Goal: Transaction & Acquisition: Purchase product/service

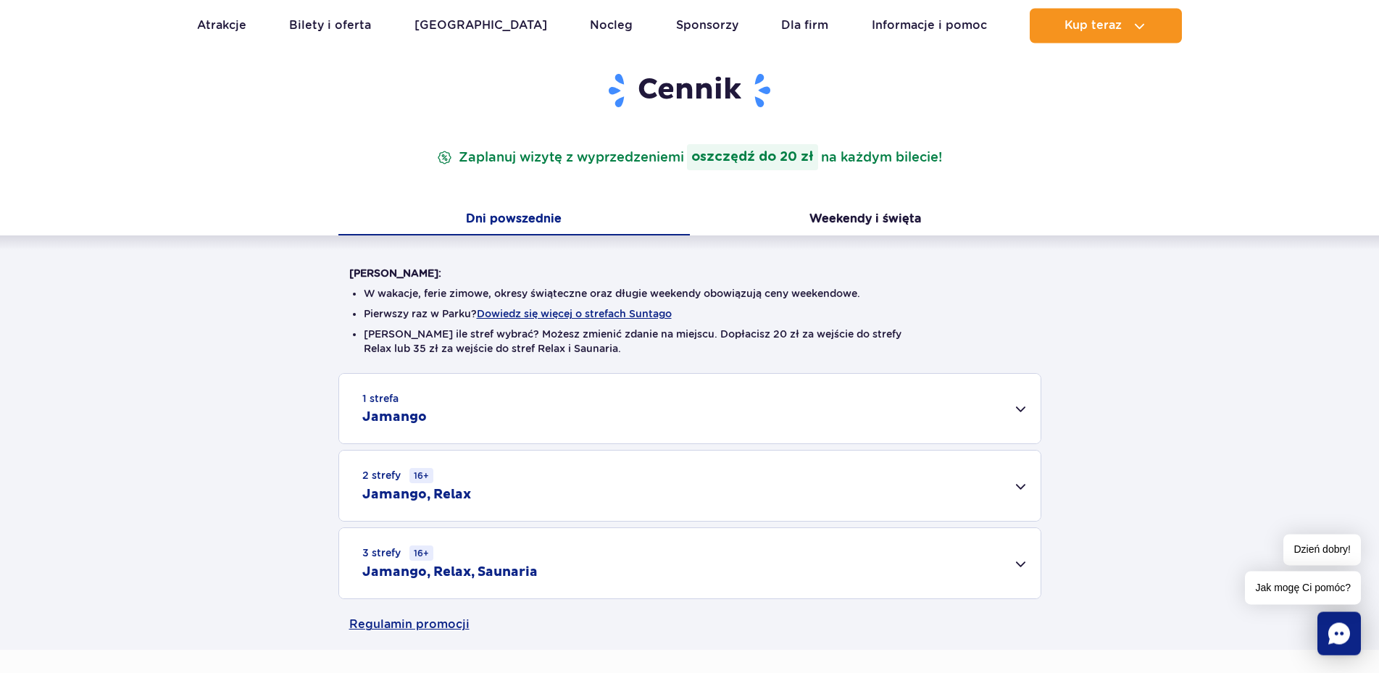
scroll to position [148, 0]
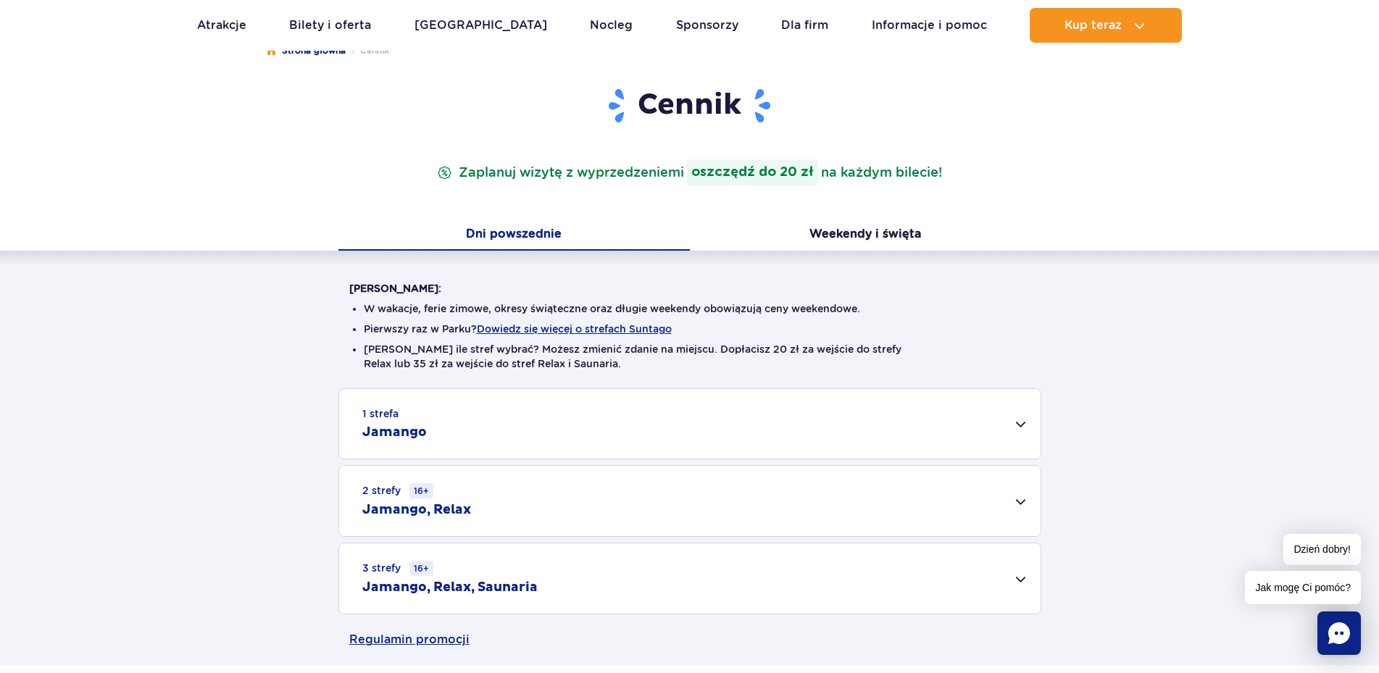
click at [1028, 424] on div "1 strefa Jamango" at bounding box center [689, 424] width 701 height 70
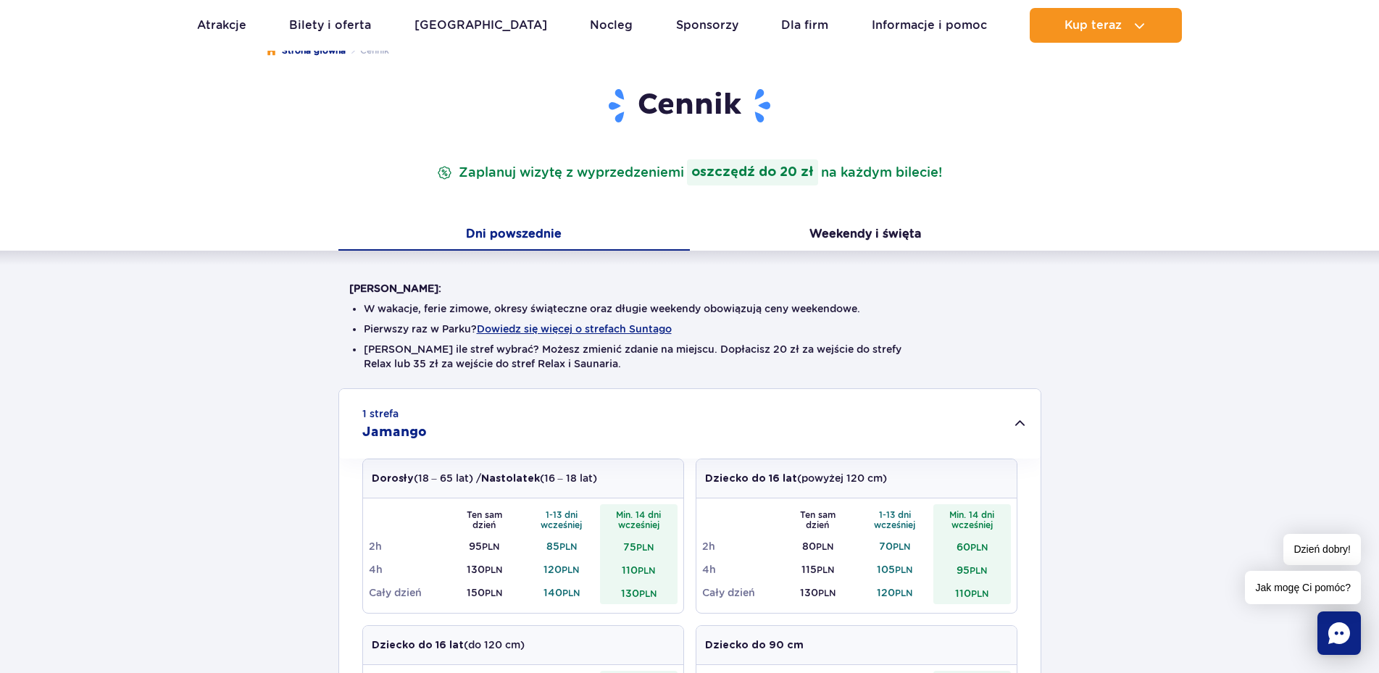
click at [1028, 424] on div "1 strefa Jamango" at bounding box center [689, 424] width 701 height 70
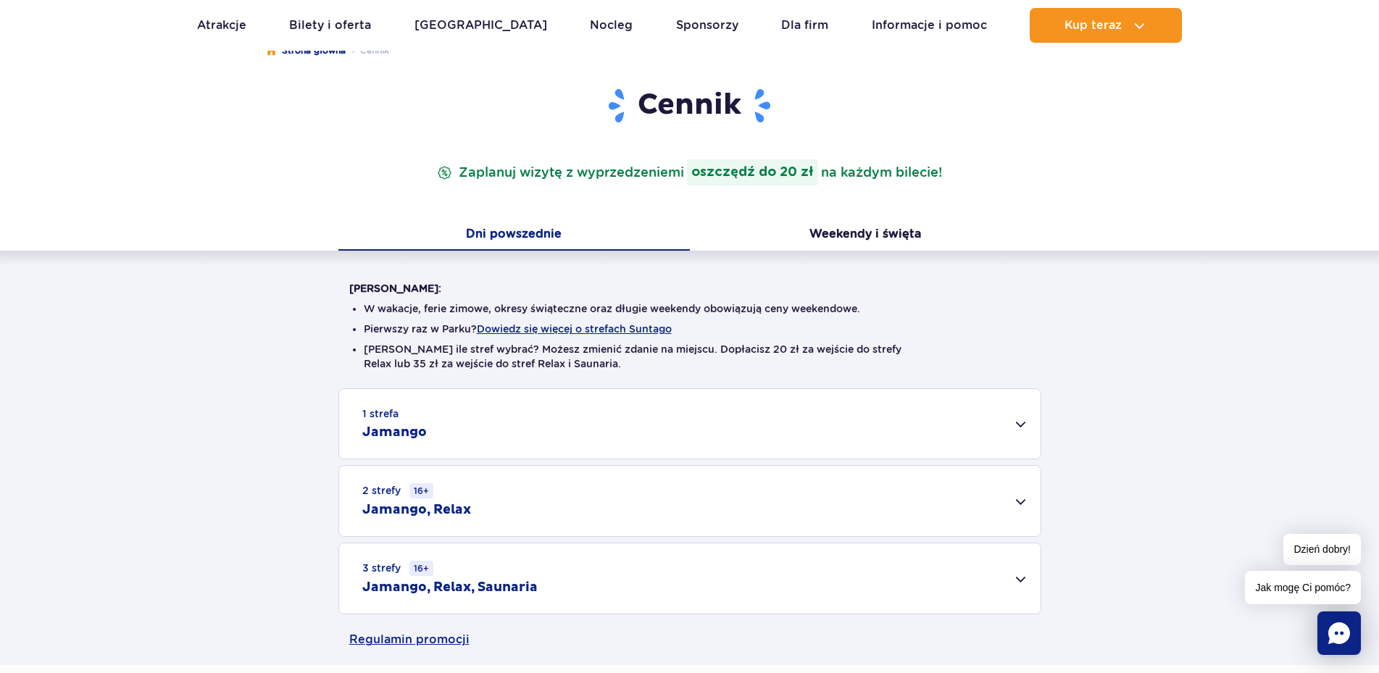
click at [1021, 422] on div "1 strefa Jamango" at bounding box center [689, 424] width 701 height 70
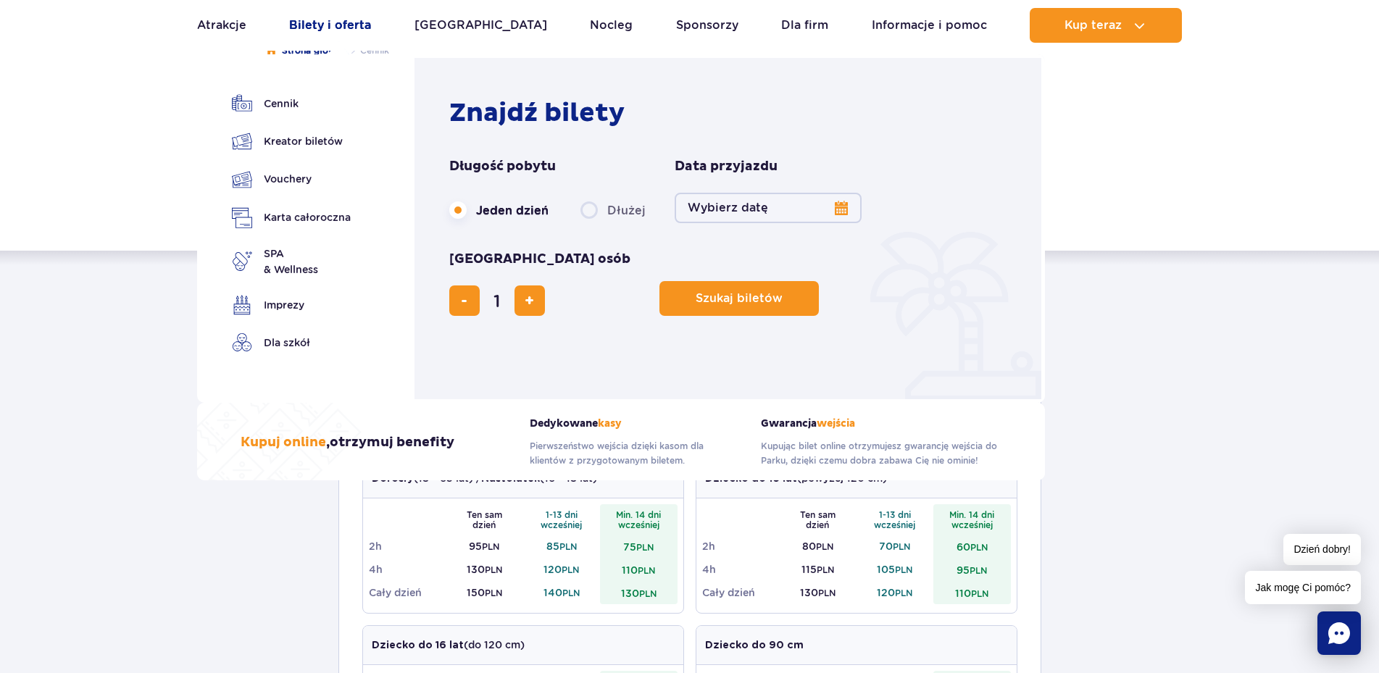
click at [328, 28] on link "Bilety i oferta" at bounding box center [330, 25] width 82 height 35
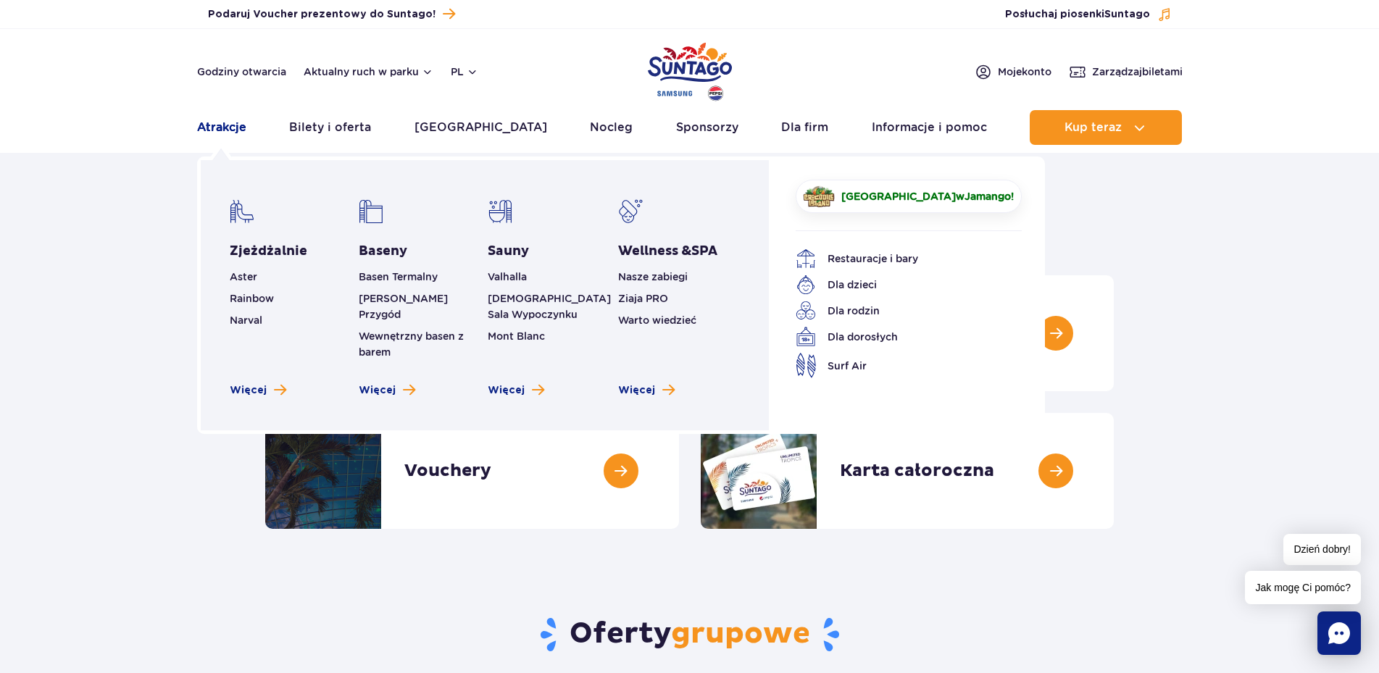
click at [222, 131] on link "Atrakcje" at bounding box center [221, 127] width 49 height 35
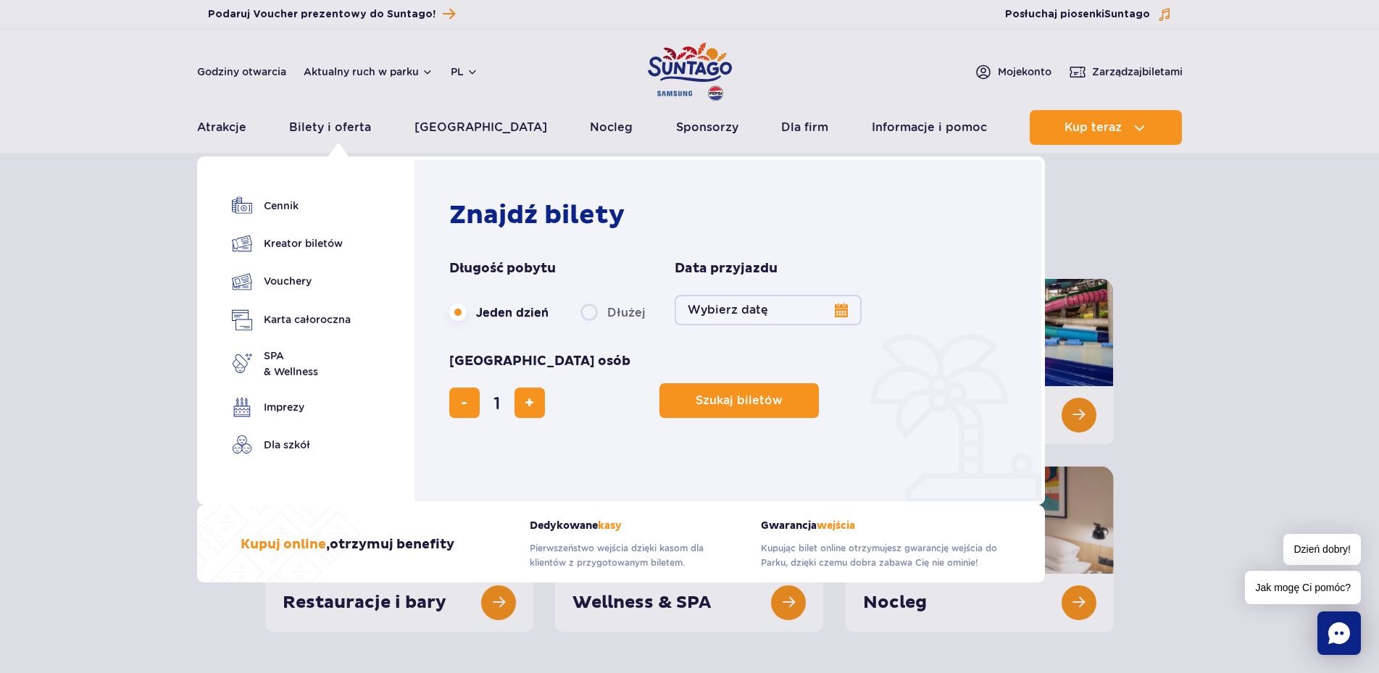
click at [367, 128] on link "Bilety i oferta" at bounding box center [330, 127] width 82 height 35
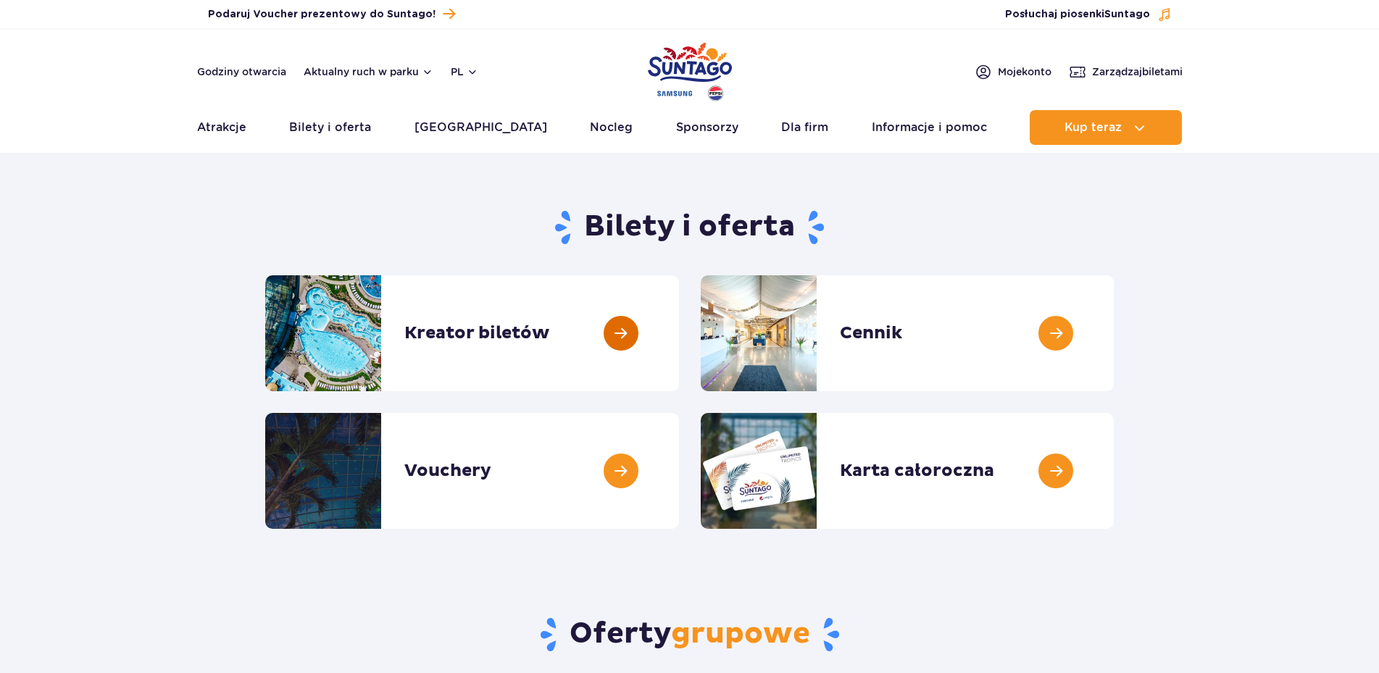
click at [679, 336] on link at bounding box center [679, 333] width 0 height 116
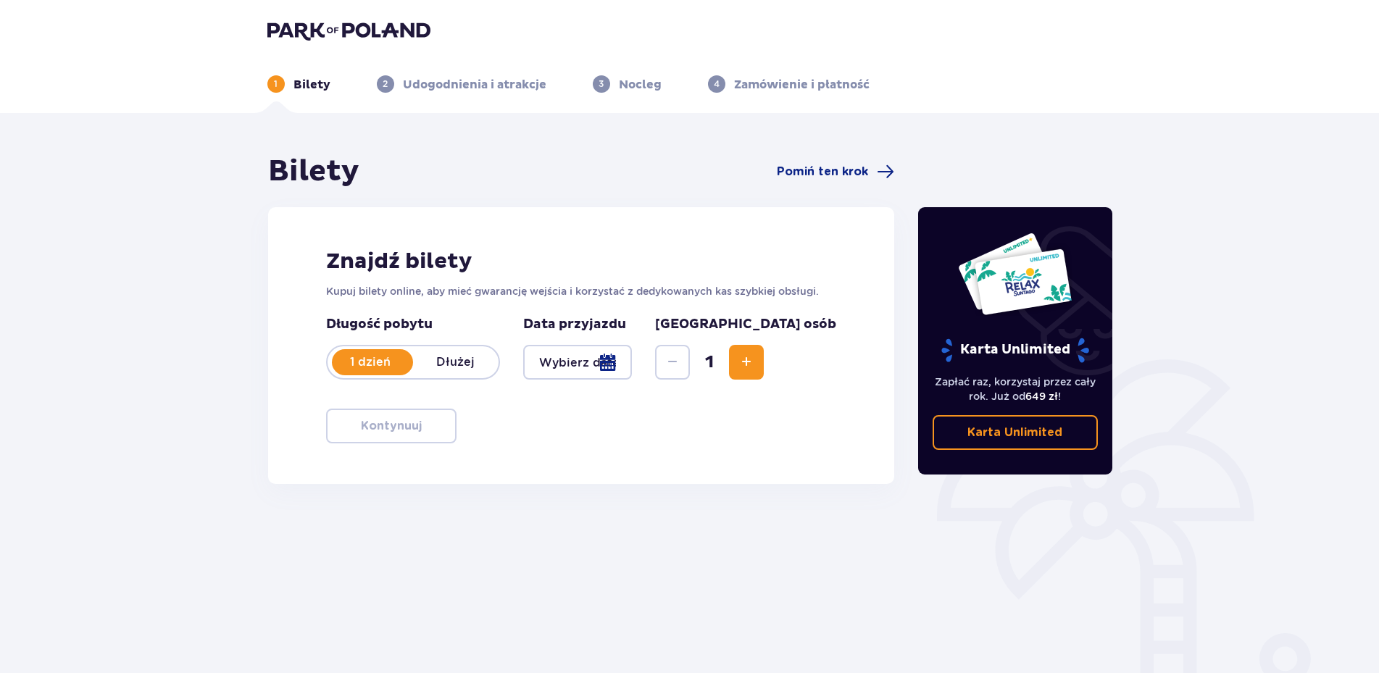
click at [633, 364] on div at bounding box center [577, 362] width 109 height 35
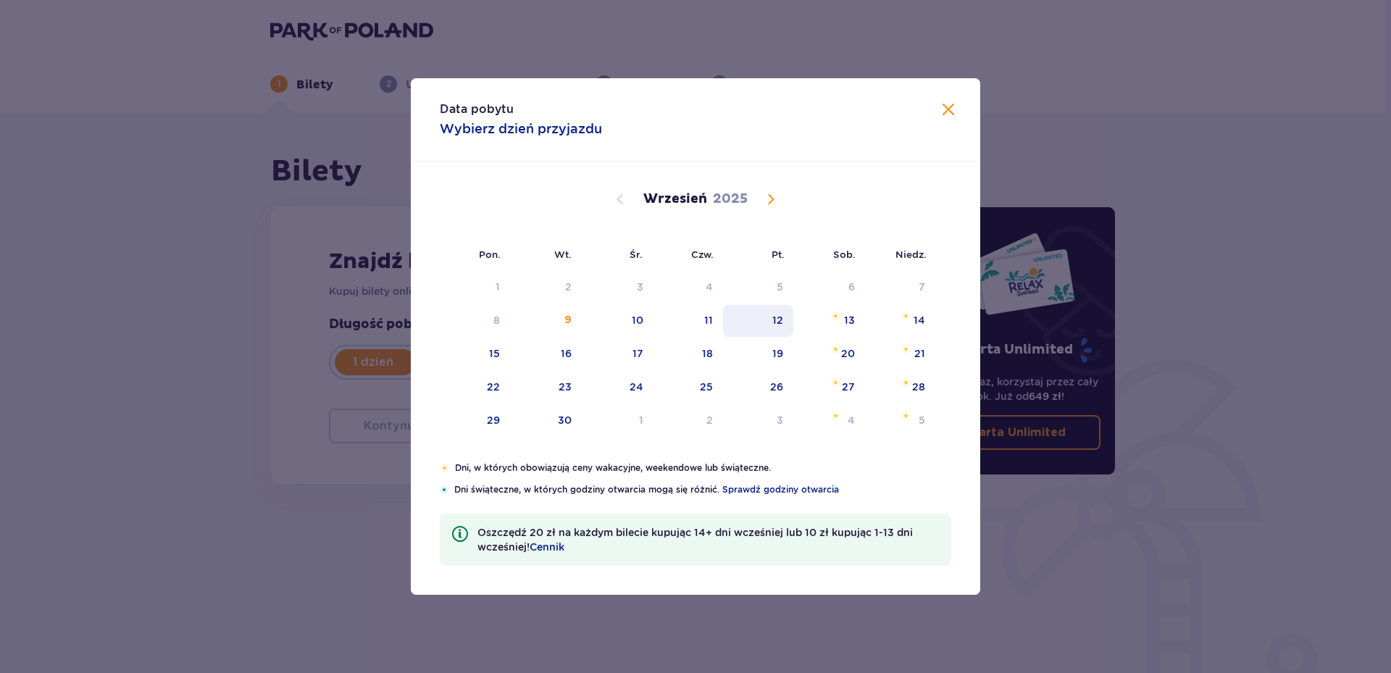
click at [780, 322] on div "12" at bounding box center [777, 320] width 11 height 14
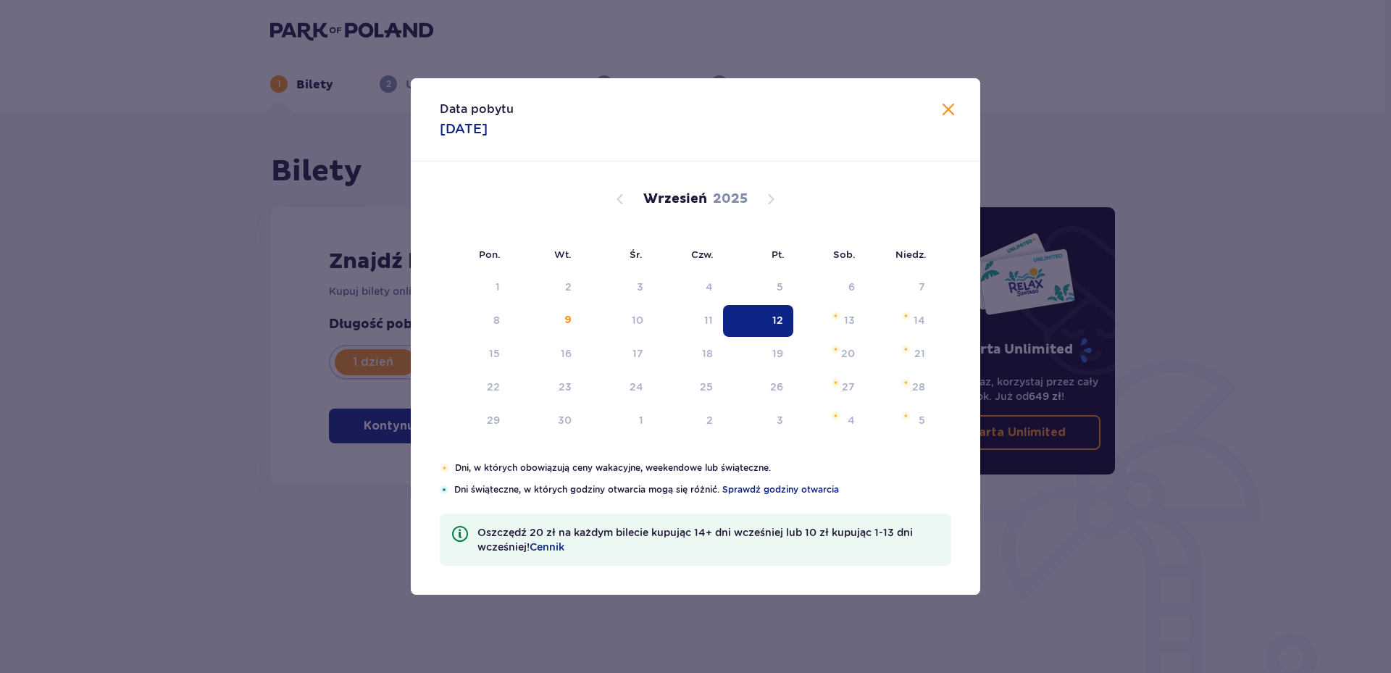
type input "12.09.25"
click at [777, 317] on p "[GEOGRAPHIC_DATA] osób" at bounding box center [749, 324] width 181 height 17
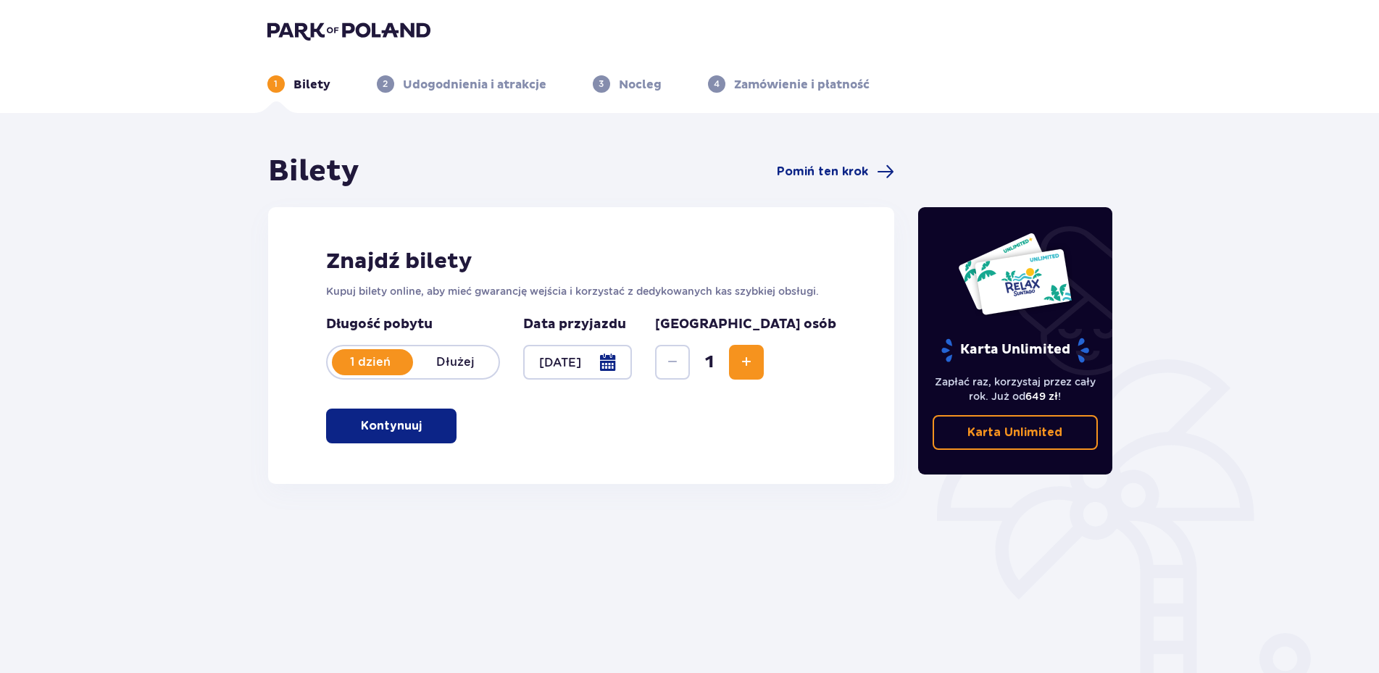
click at [755, 362] on span "Increase" at bounding box center [746, 362] width 17 height 17
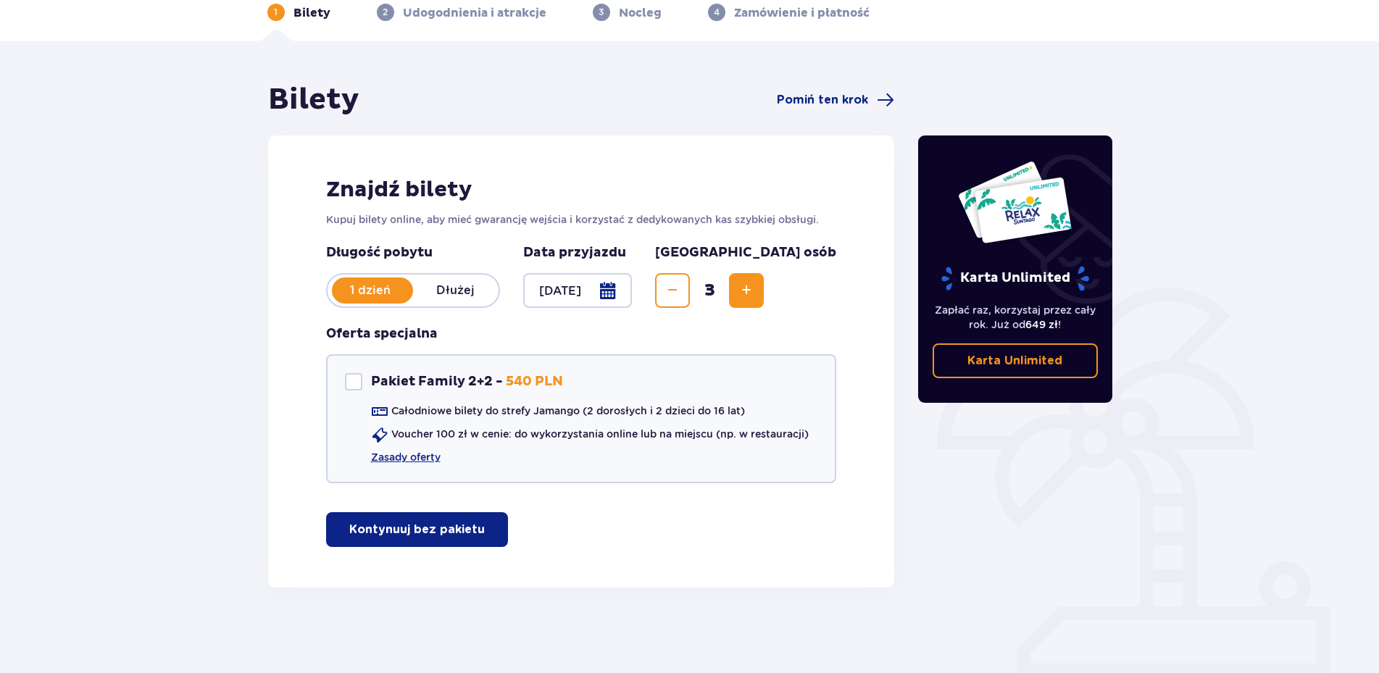
scroll to position [73, 0]
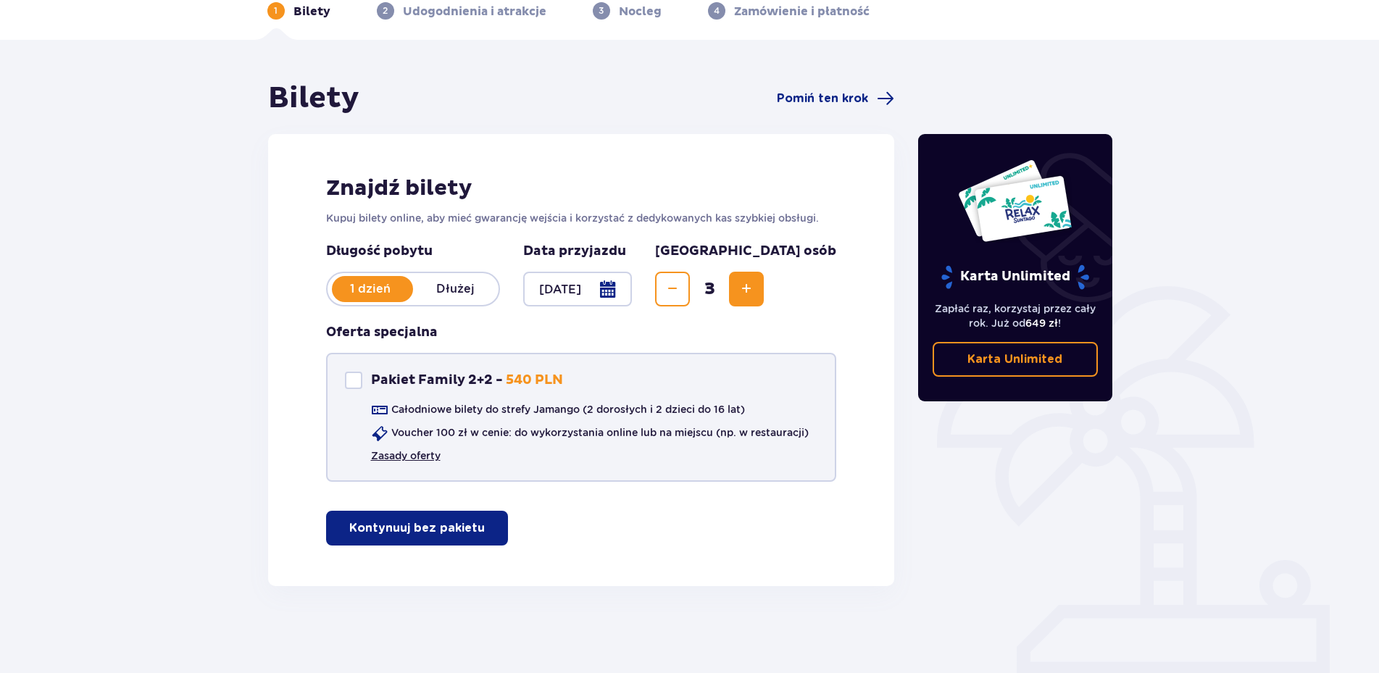
click at [425, 454] on link "Zasady oferty" at bounding box center [406, 456] width 70 height 14
click at [102, 305] on div "Bilety Pomiń ten krok Znajdź bilety Kupuj bilety online, aby mieć gwarancję wej…" at bounding box center [689, 356] width 1379 height 633
click at [755, 286] on span "Increase" at bounding box center [746, 288] width 17 height 17
click at [396, 524] on p "Kontynuuj bez pakietu" at bounding box center [417, 528] width 136 height 16
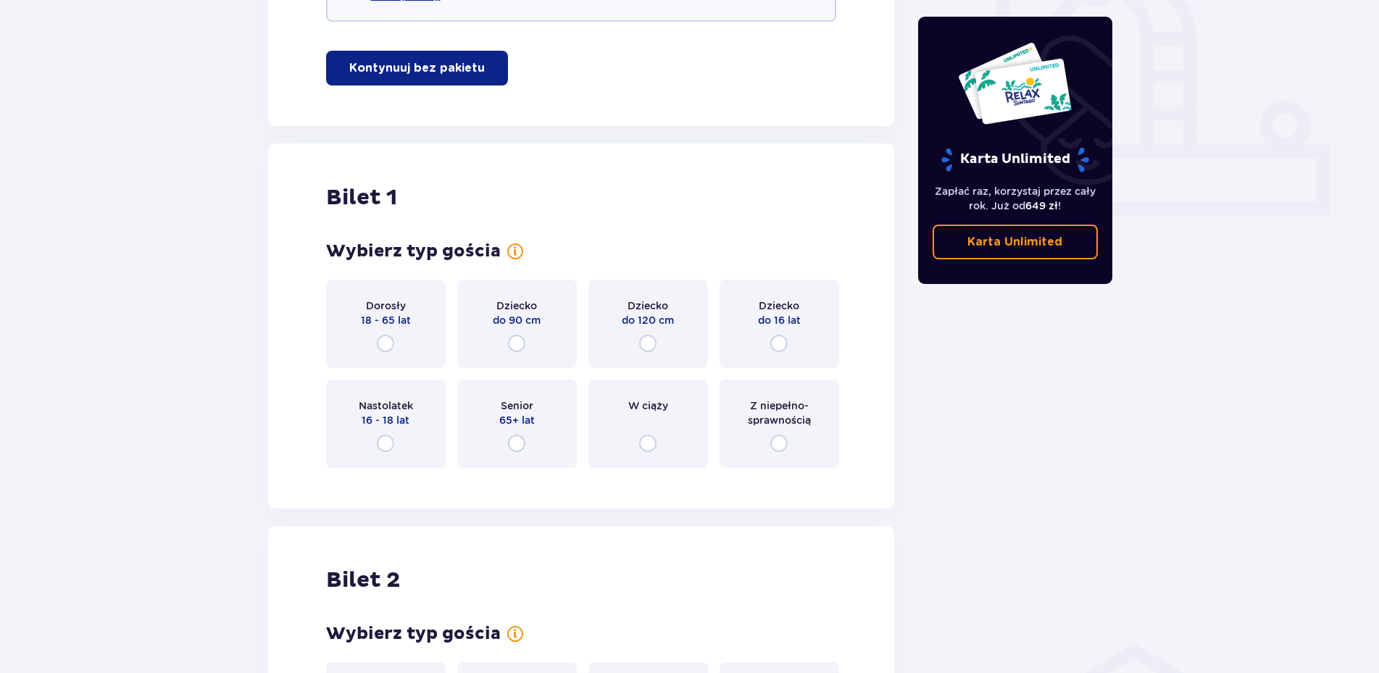
scroll to position [512, 0]
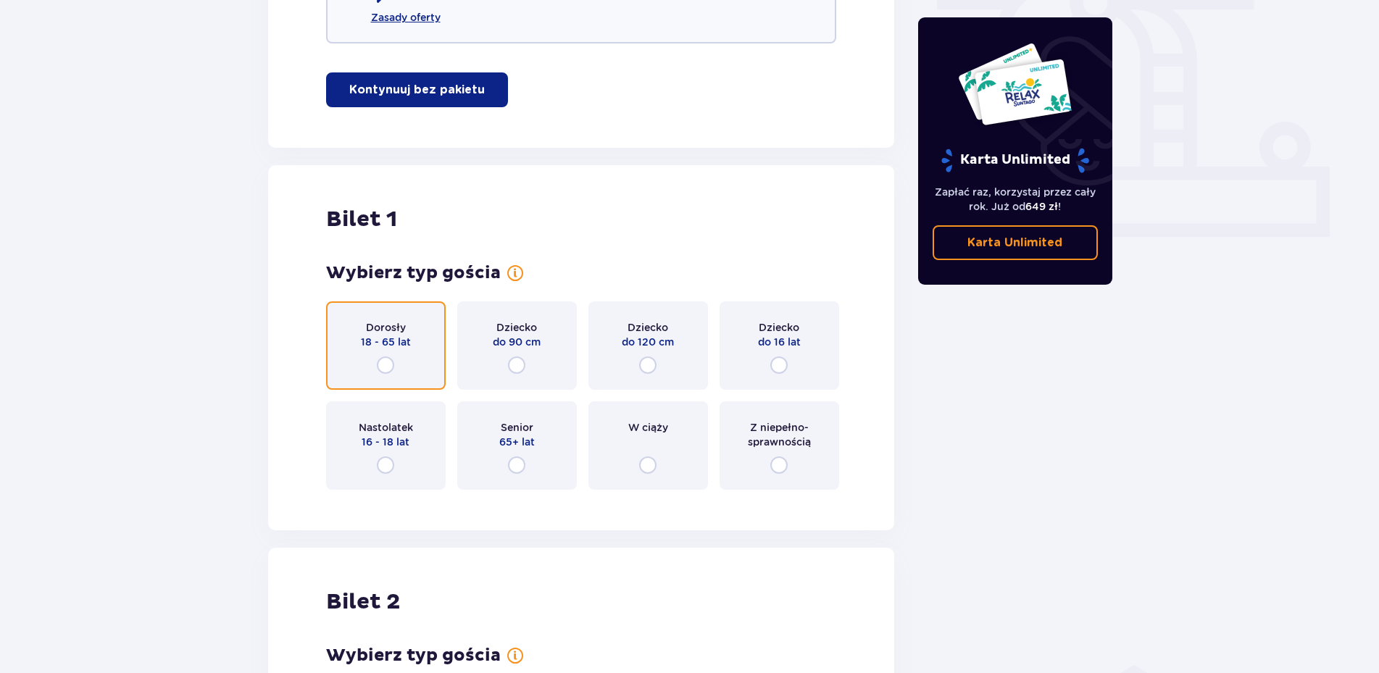
click at [384, 365] on input "radio" at bounding box center [385, 365] width 17 height 17
radio input "true"
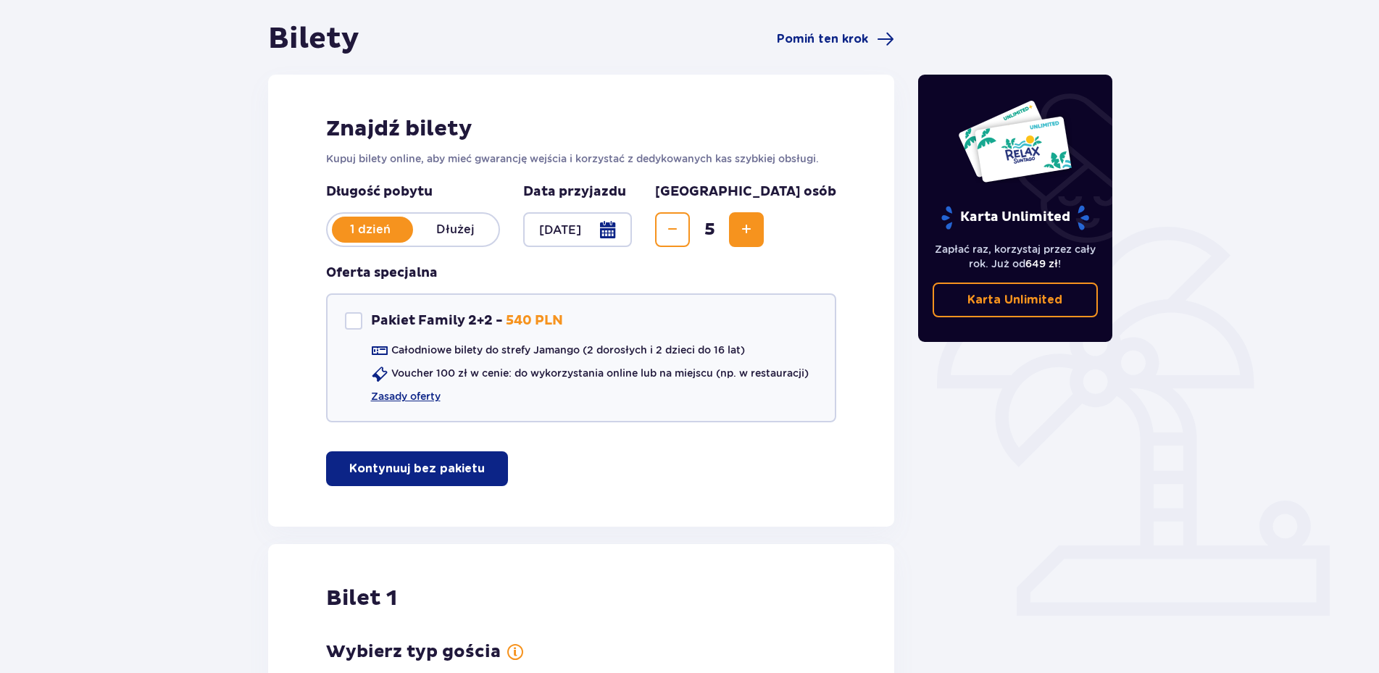
scroll to position [0, 0]
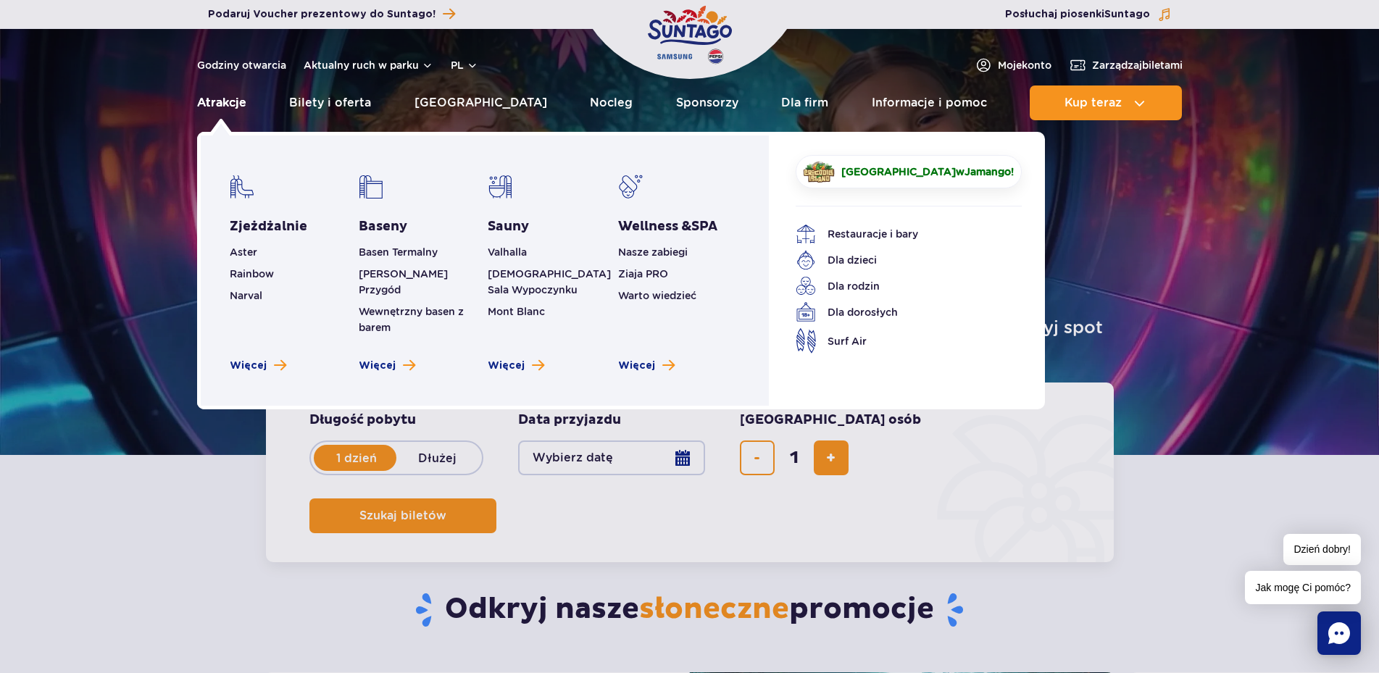
click at [214, 103] on link "Atrakcje" at bounding box center [221, 103] width 49 height 35
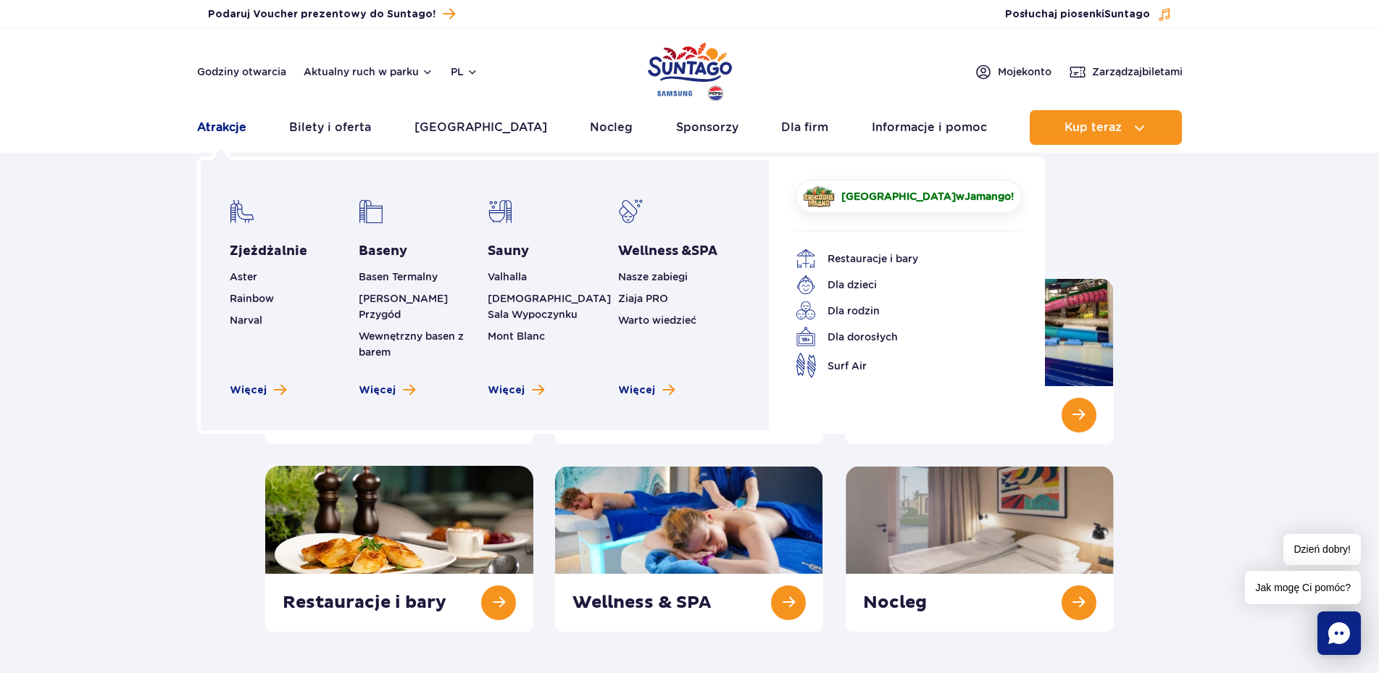
click at [230, 127] on link "Atrakcje" at bounding box center [221, 127] width 49 height 35
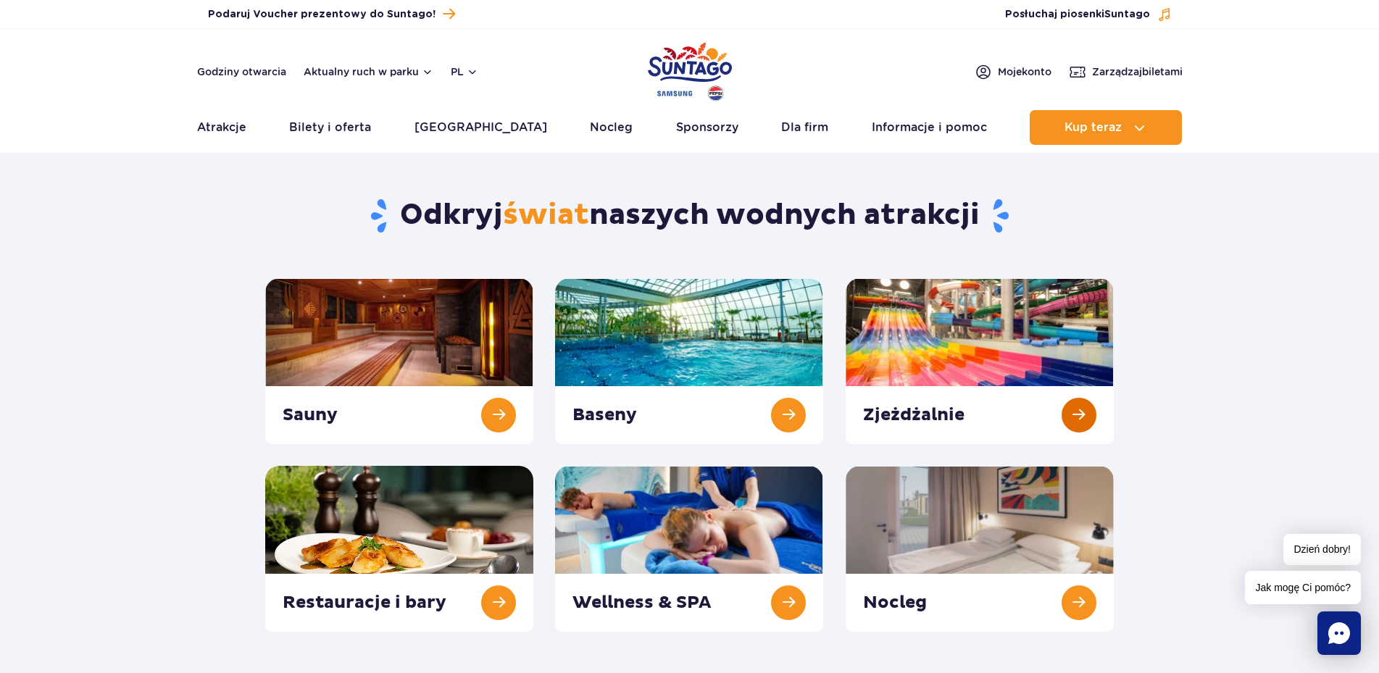
click at [944, 367] on link at bounding box center [980, 361] width 268 height 166
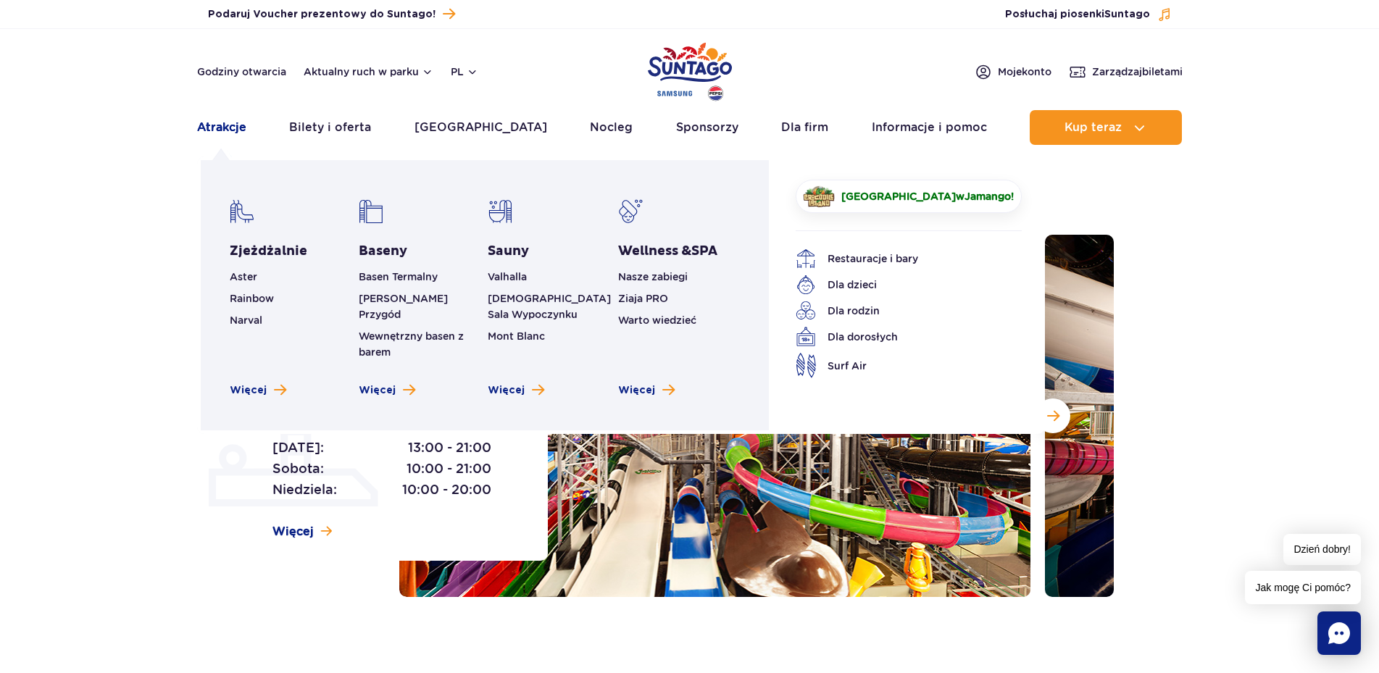
click at [208, 128] on link "Atrakcje" at bounding box center [221, 127] width 49 height 35
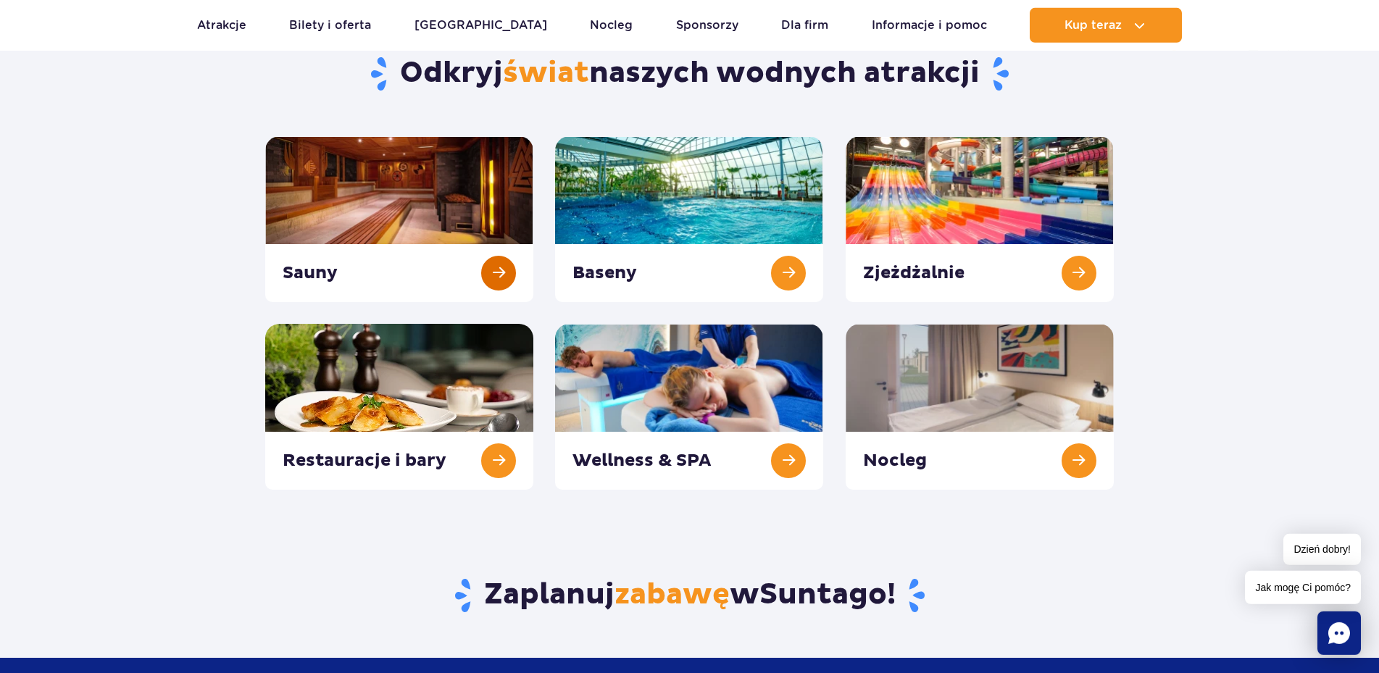
scroll to position [148, 0]
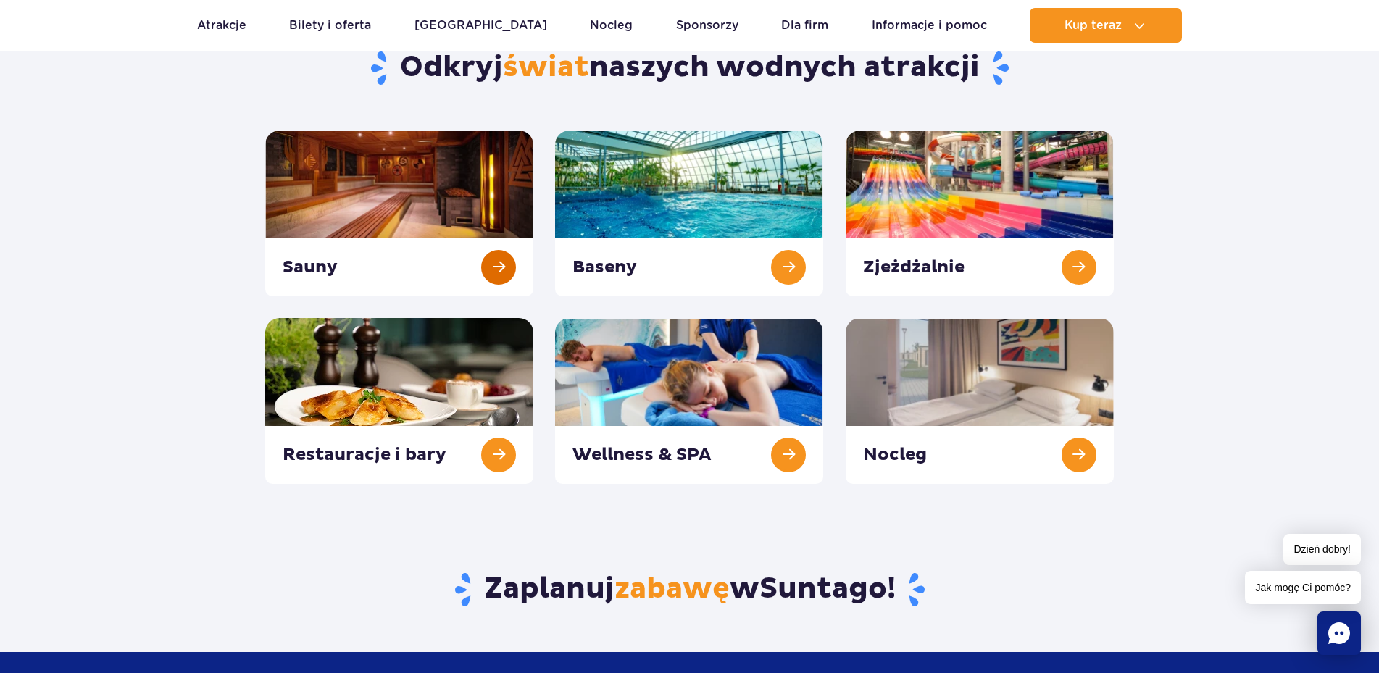
click at [434, 207] on link at bounding box center [399, 213] width 268 height 166
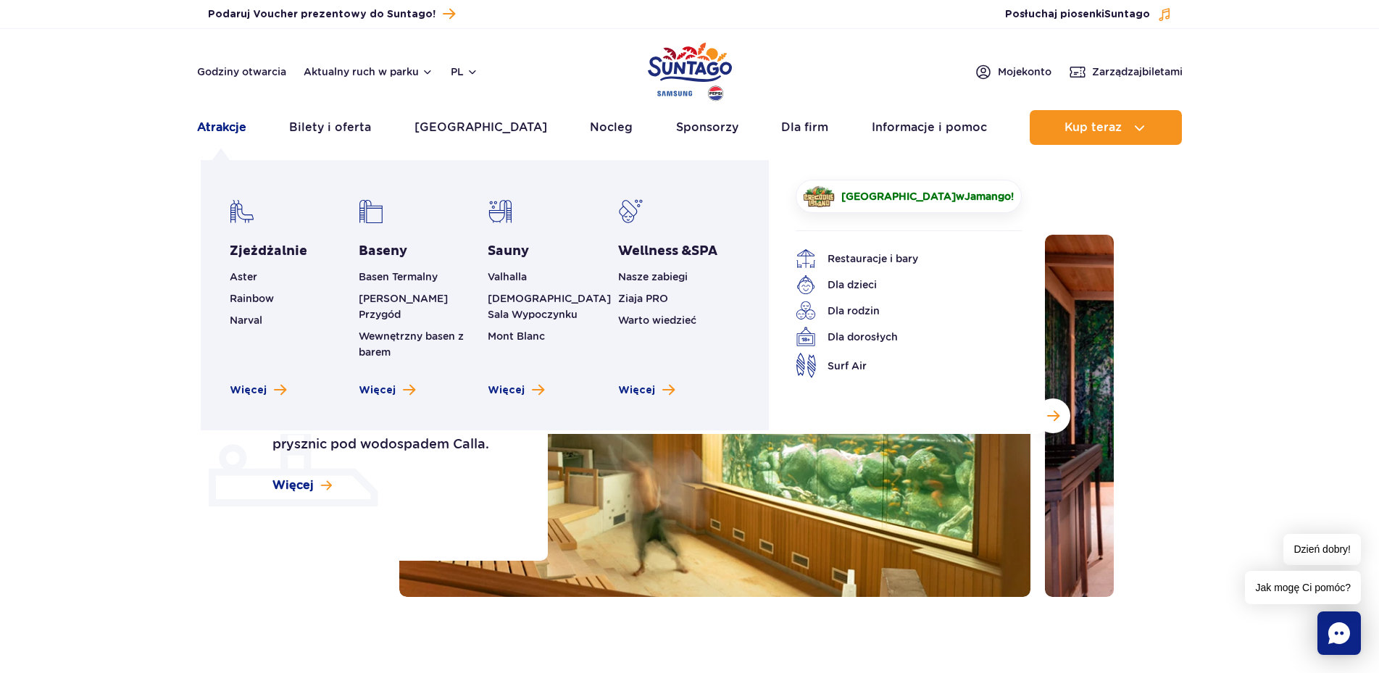
click at [222, 133] on link "Atrakcje" at bounding box center [221, 127] width 49 height 35
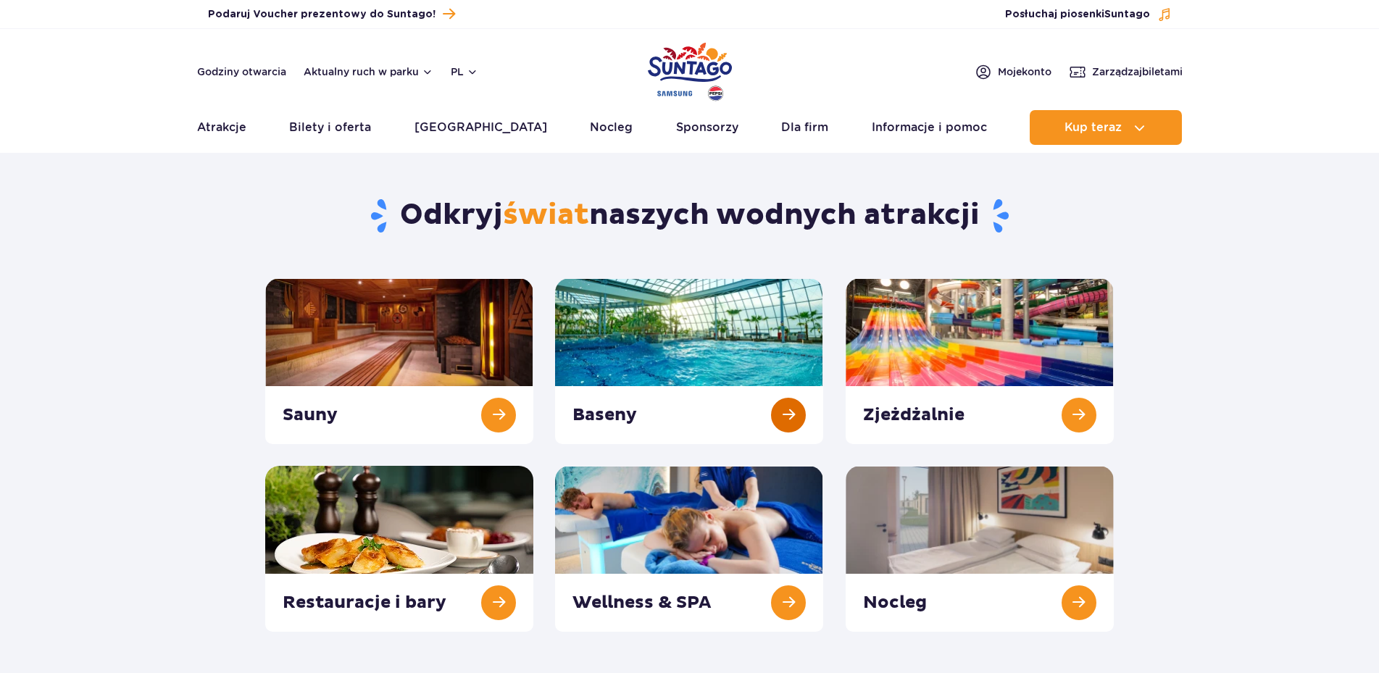
click at [683, 325] on link at bounding box center [689, 361] width 268 height 166
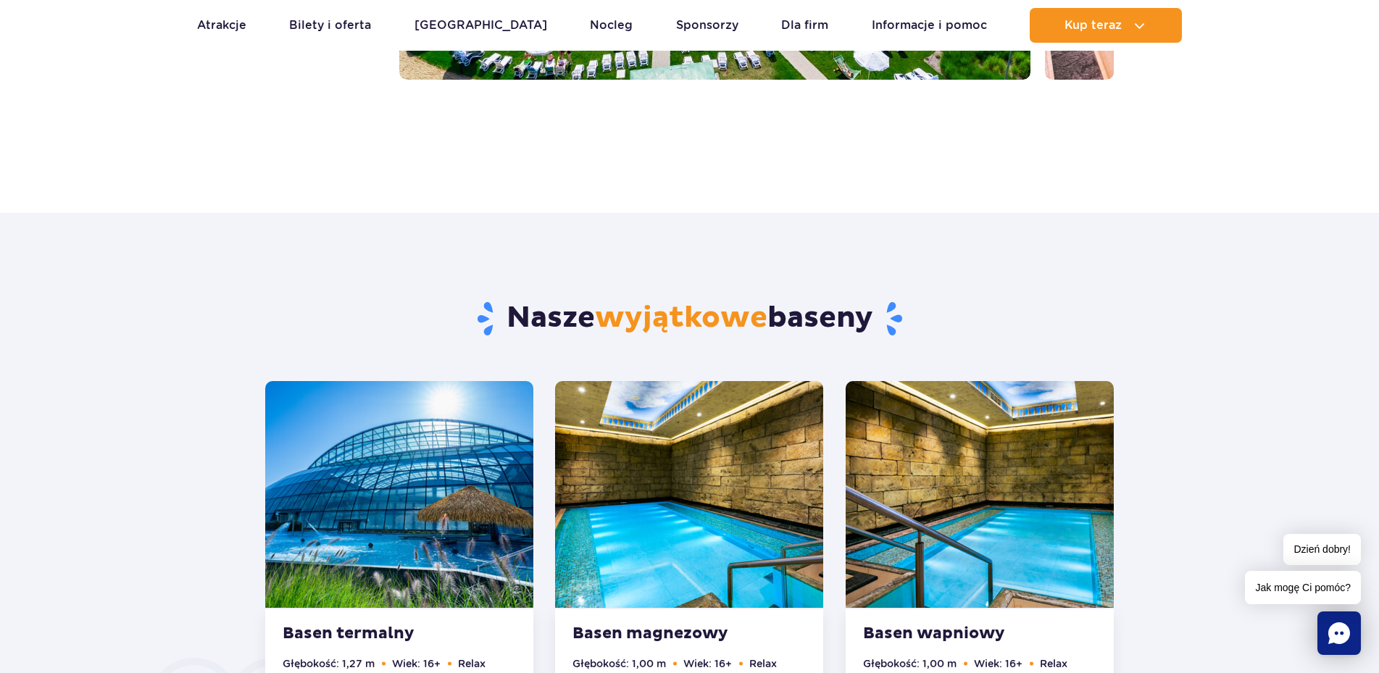
scroll to position [148, 0]
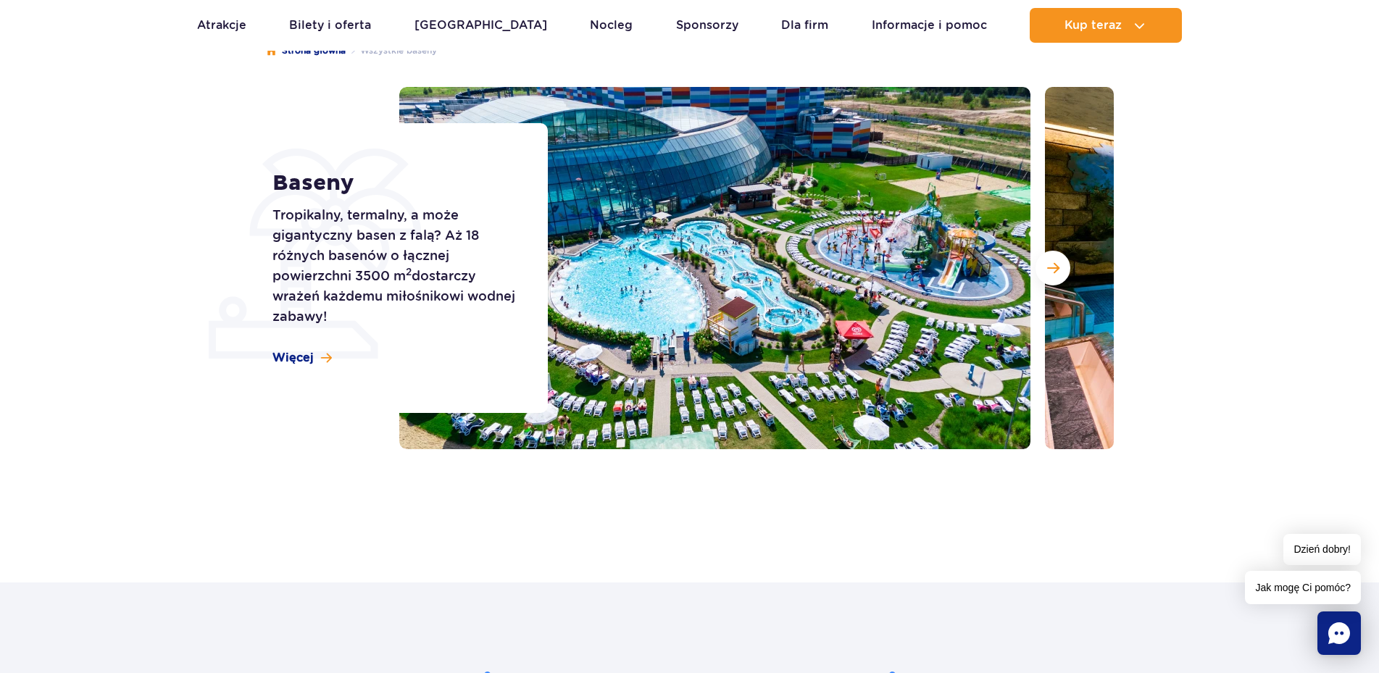
click at [1045, 272] on div at bounding box center [756, 268] width 715 height 362
click at [1053, 275] on span "Następny slajd" at bounding box center [1053, 268] width 12 height 13
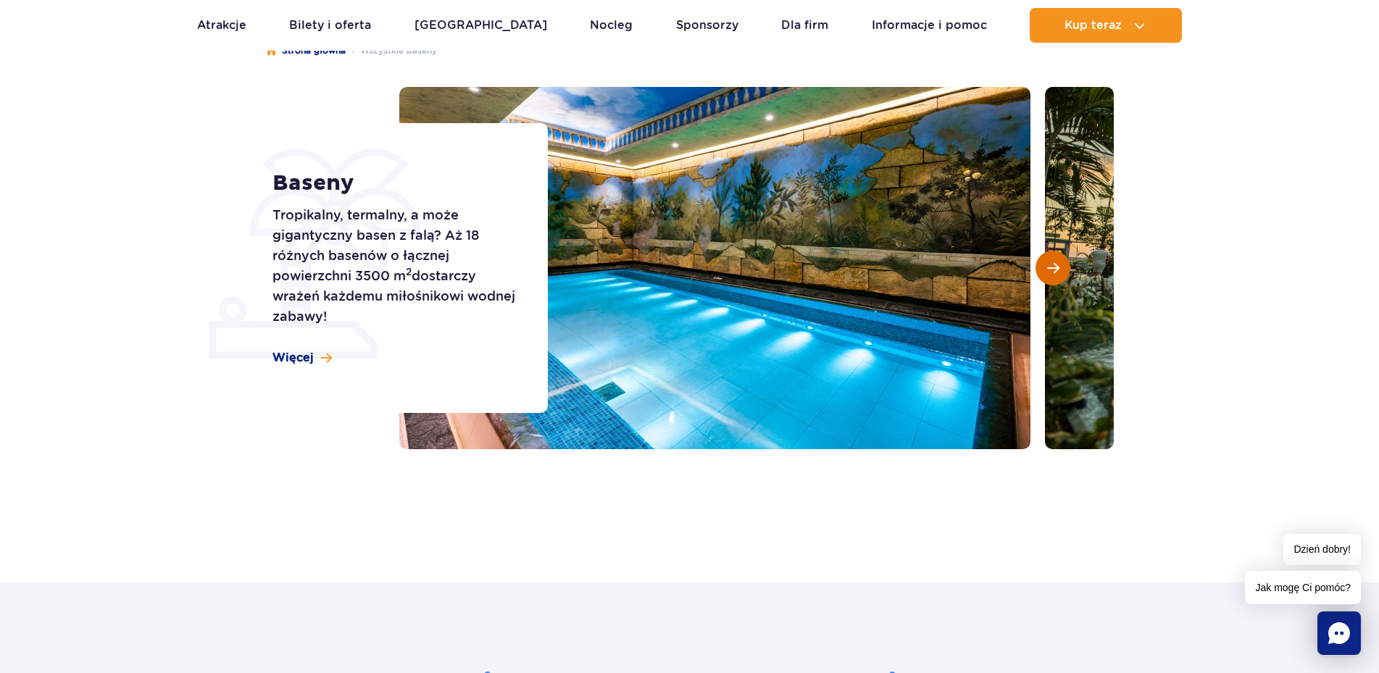
click at [1053, 275] on span "Następny slajd" at bounding box center [1053, 268] width 12 height 13
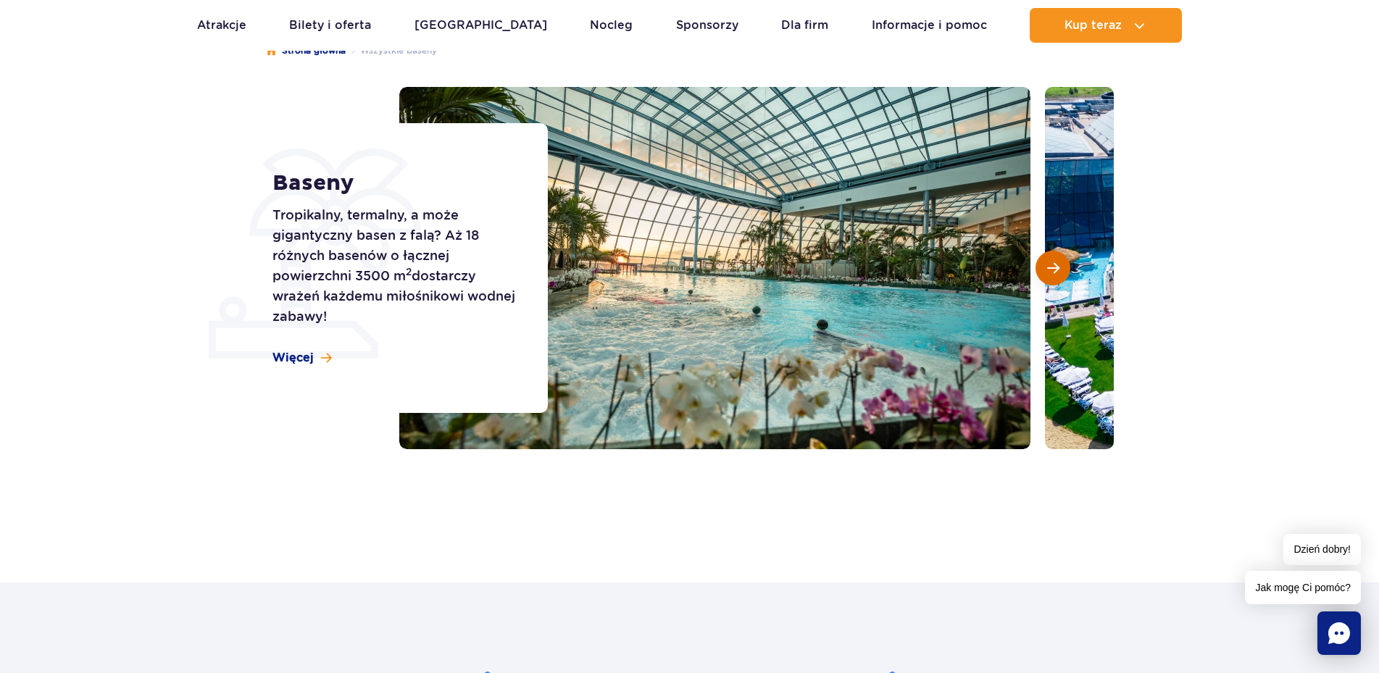
click at [1053, 275] on span "Następny slajd" at bounding box center [1053, 268] width 12 height 13
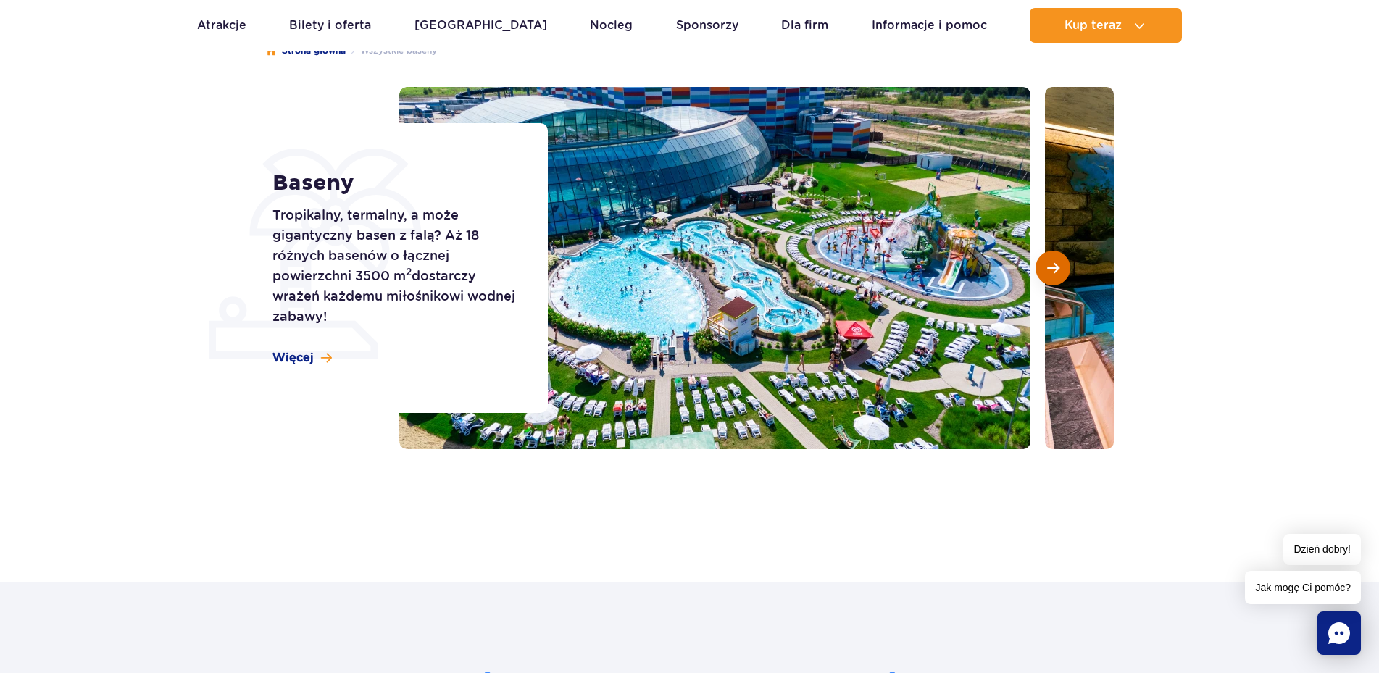
click at [1053, 275] on span "Następny slajd" at bounding box center [1053, 268] width 12 height 13
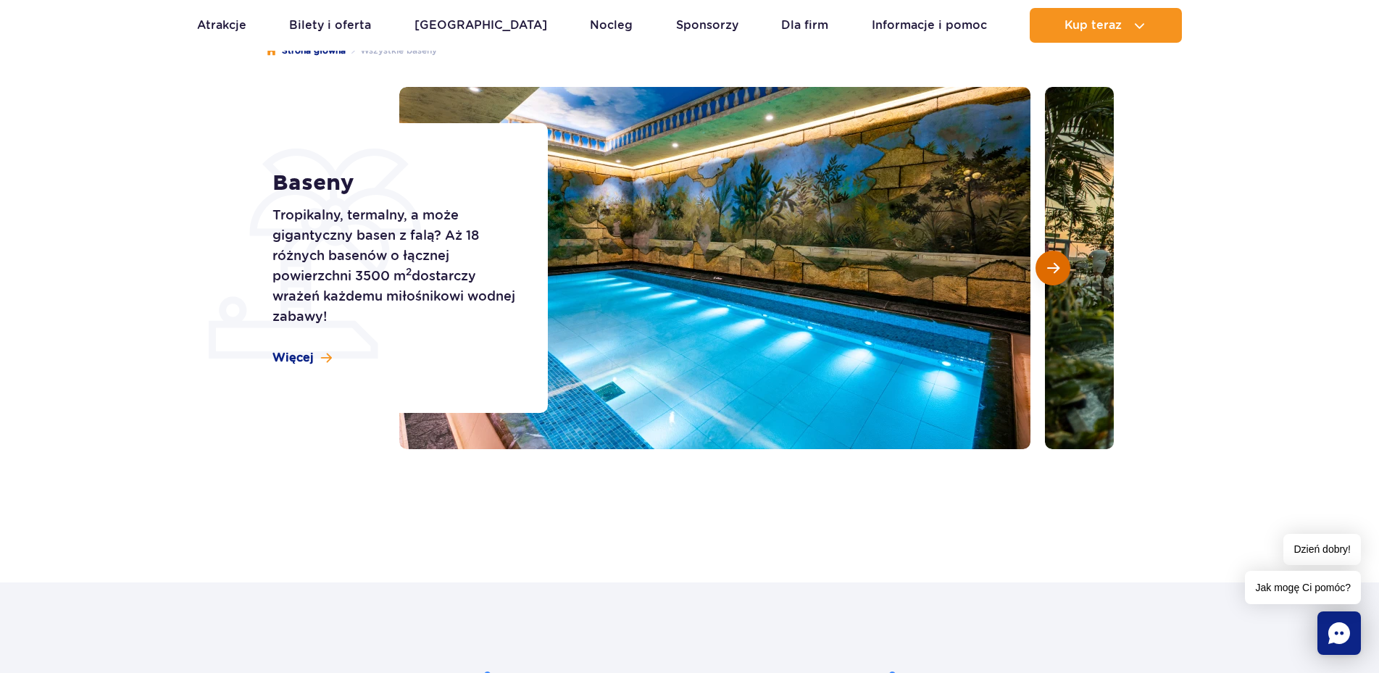
click at [1053, 275] on span "Następny slajd" at bounding box center [1053, 268] width 12 height 13
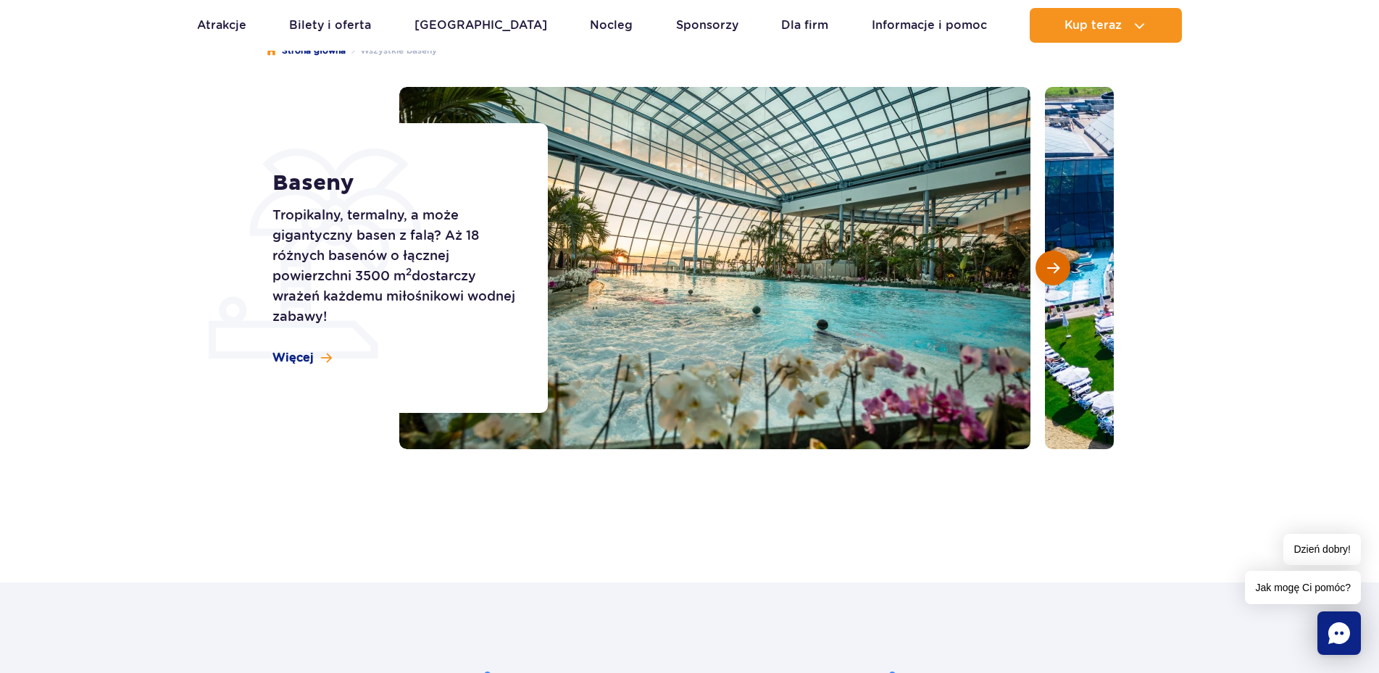
click at [1053, 275] on span "Następny slajd" at bounding box center [1053, 268] width 12 height 13
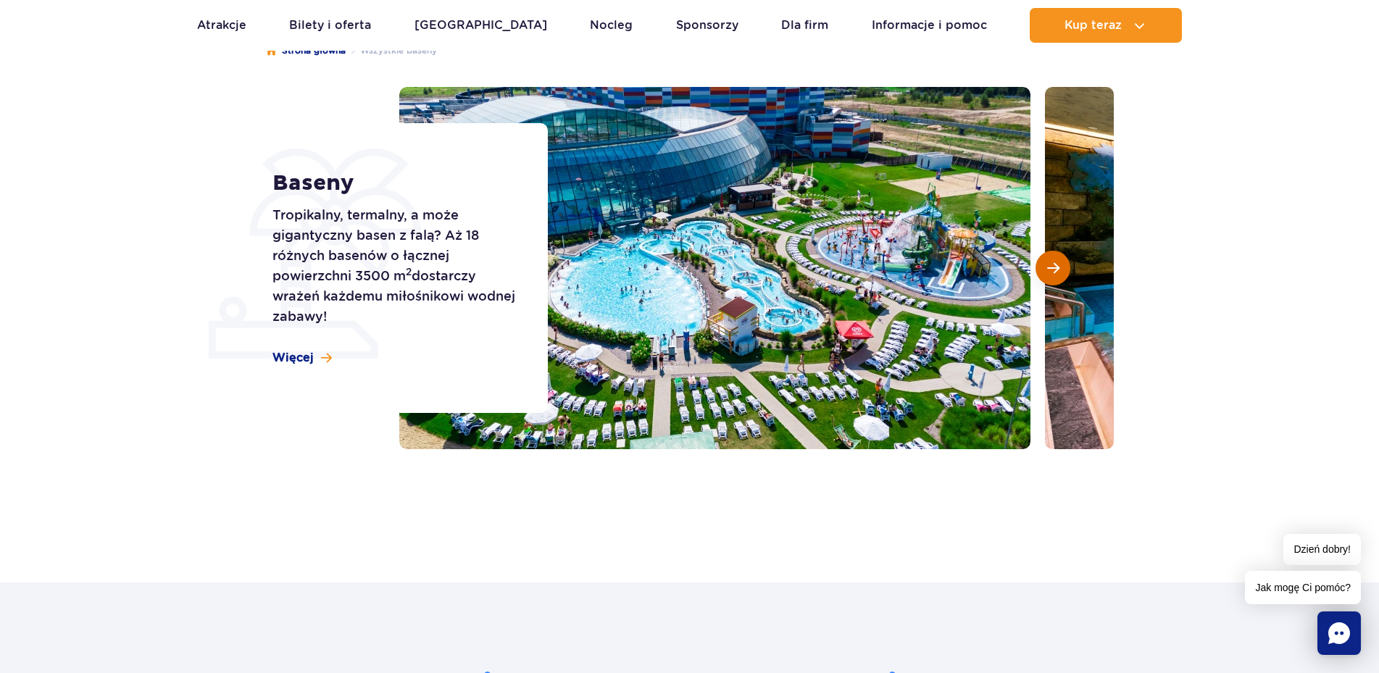
click at [1053, 275] on span "Następny slajd" at bounding box center [1053, 268] width 12 height 13
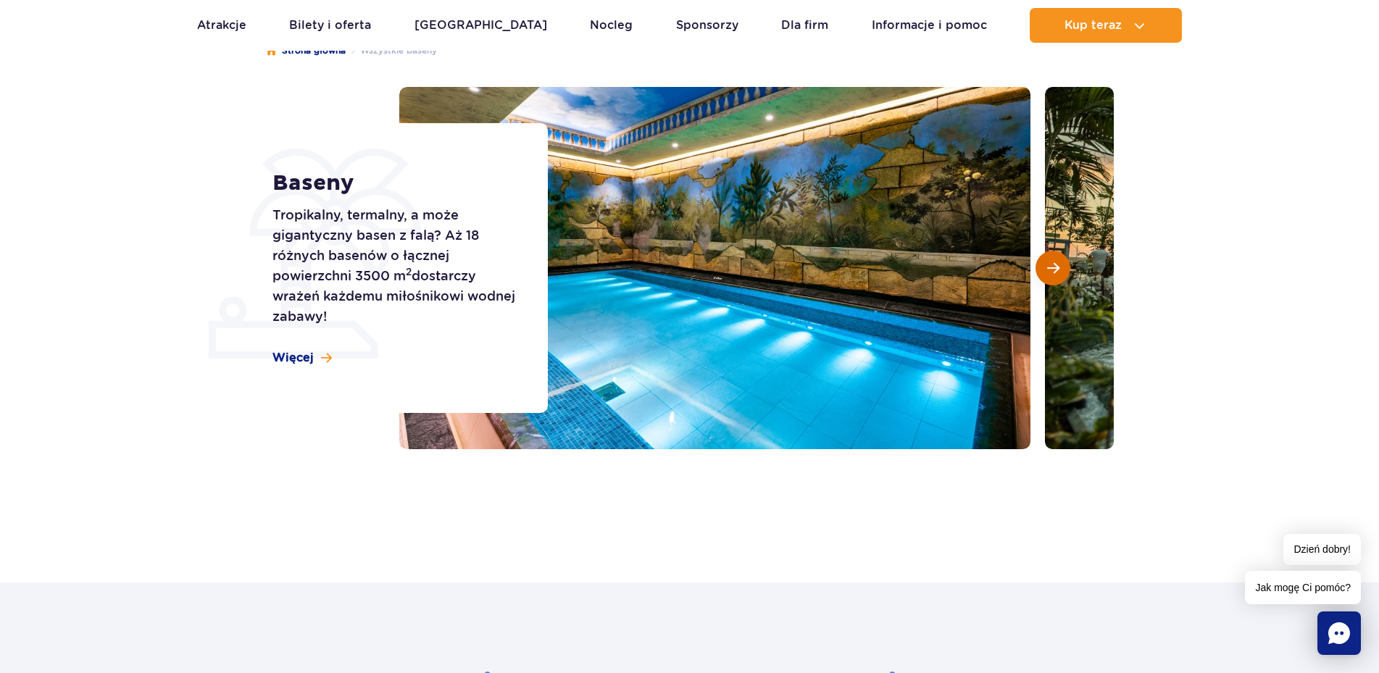
click at [1053, 275] on span "Następny slajd" at bounding box center [1053, 268] width 12 height 13
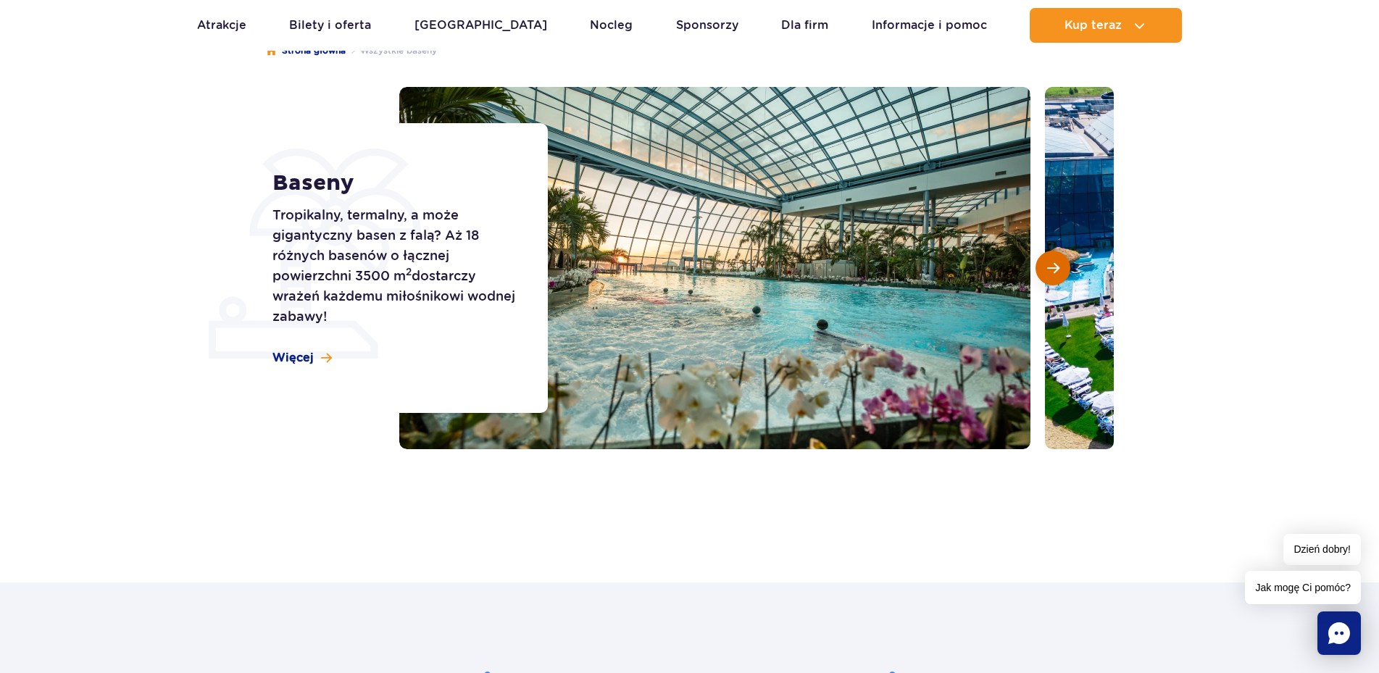
click at [1053, 275] on span "Następny slajd" at bounding box center [1053, 268] width 12 height 13
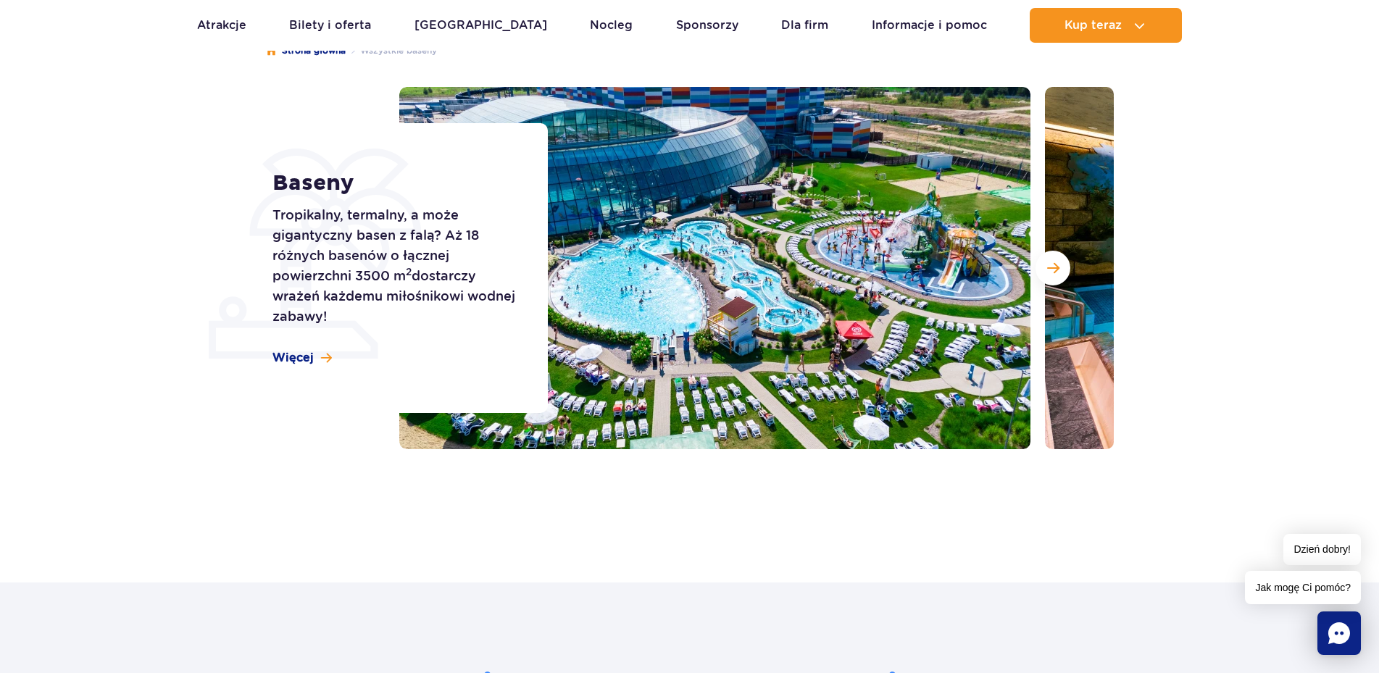
click at [248, 25] on ul "Aktualny ruch w parku Atrakcje Zjeżdżalnie Aster Rainbow Narval Więcej Baseny B…" at bounding box center [690, 25] width 986 height 35
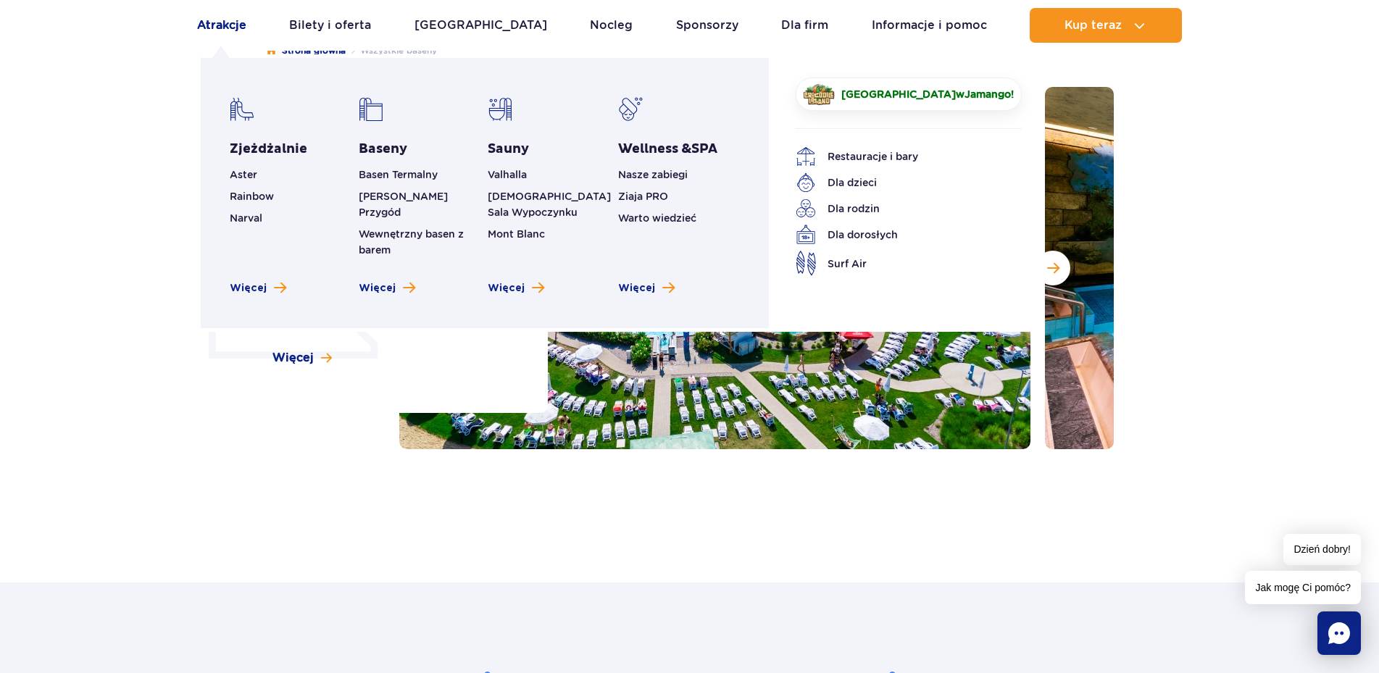
click at [231, 24] on link "Atrakcje" at bounding box center [221, 25] width 49 height 35
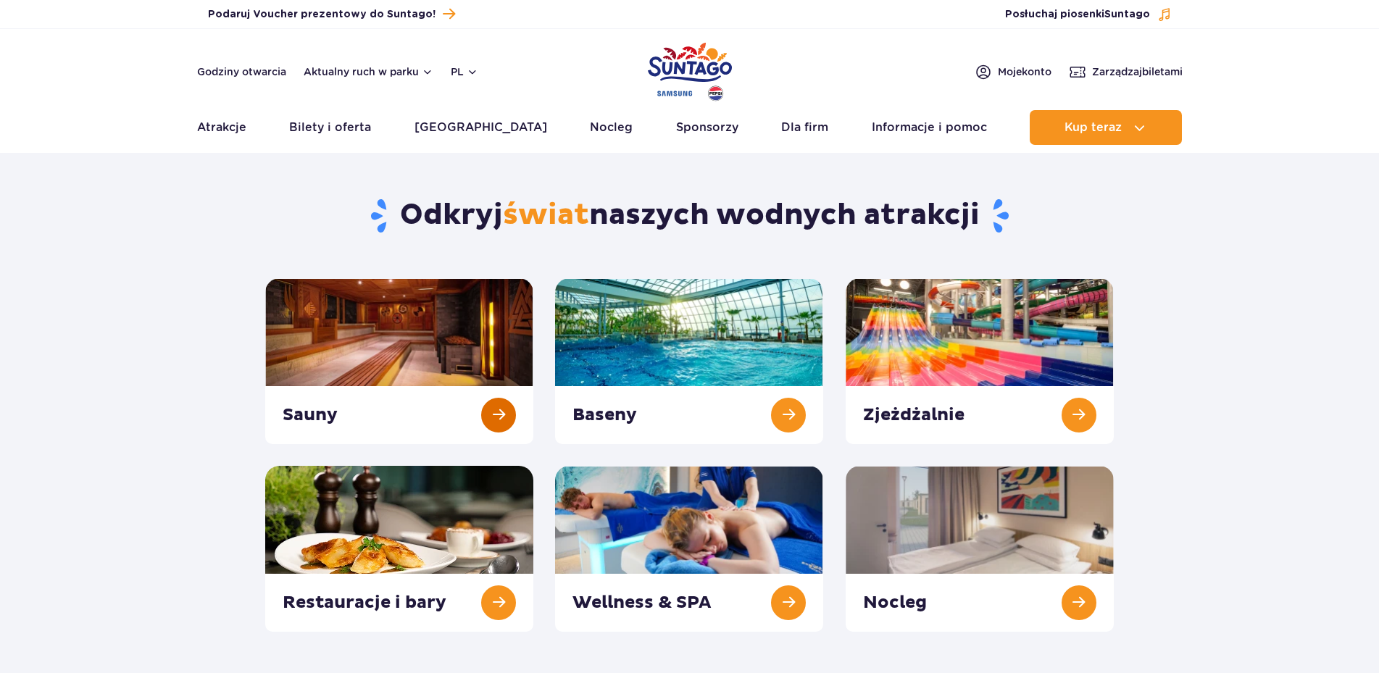
click at [399, 328] on link at bounding box center [399, 361] width 268 height 166
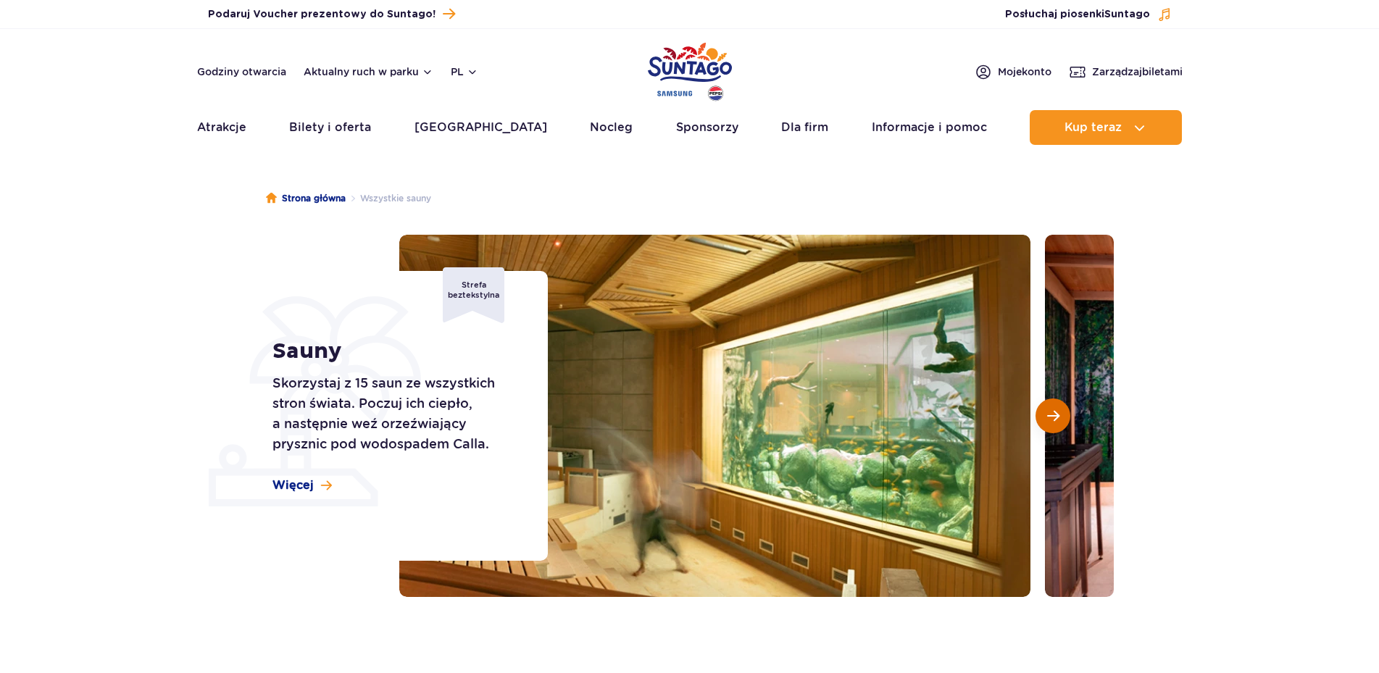
click at [1054, 413] on span "Następny slajd" at bounding box center [1053, 415] width 12 height 13
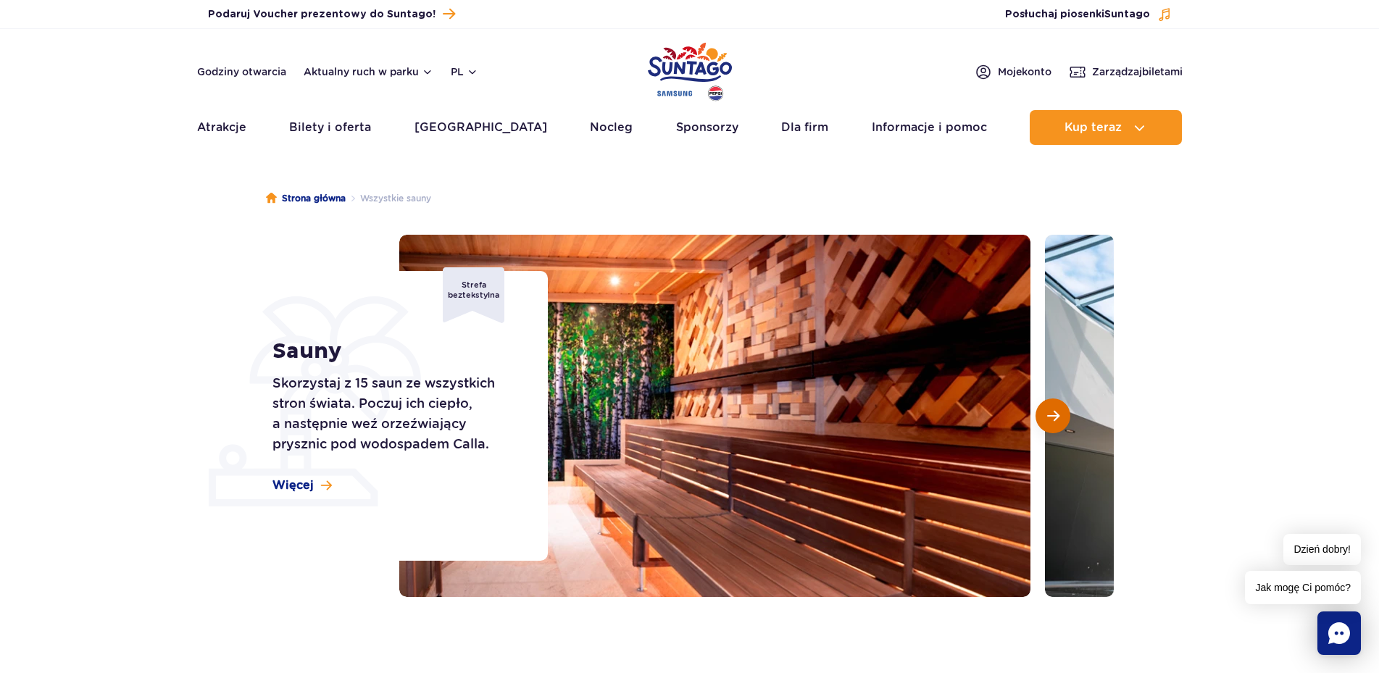
click at [1056, 413] on span "Następny slajd" at bounding box center [1053, 415] width 12 height 13
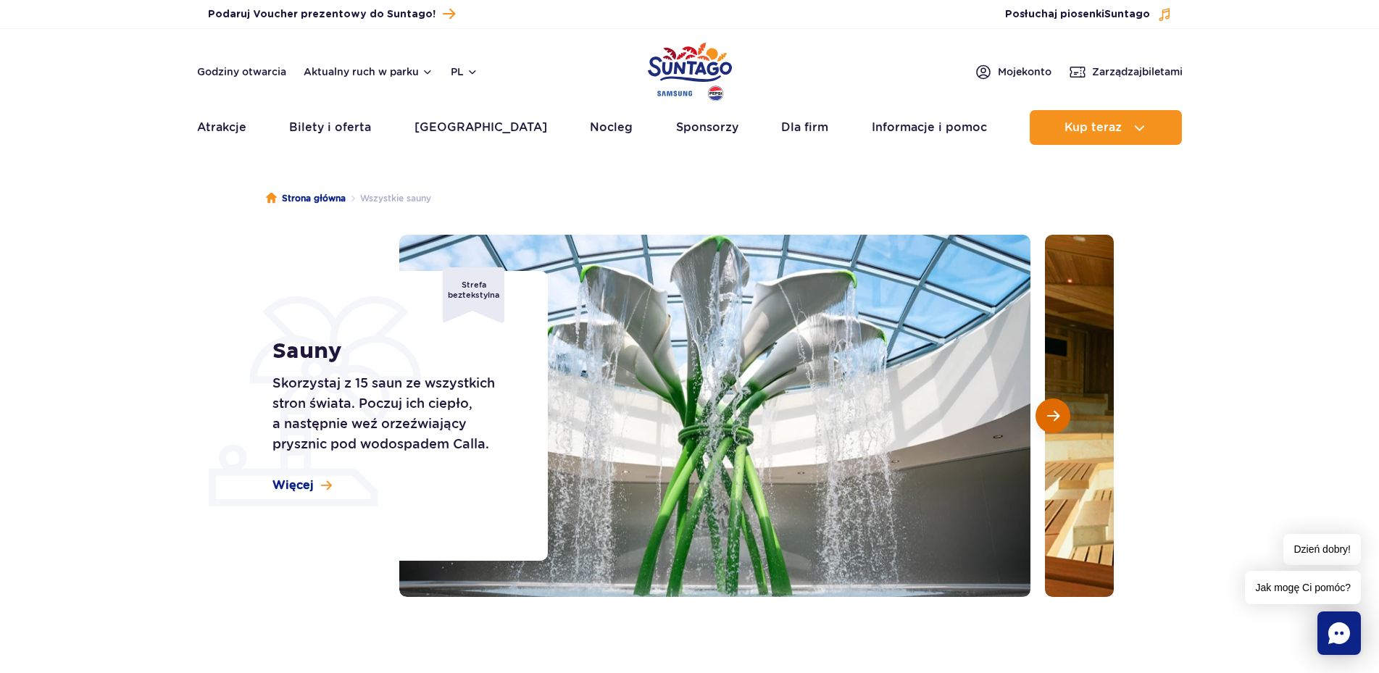
click at [1057, 413] on span "Następny slajd" at bounding box center [1053, 415] width 12 height 13
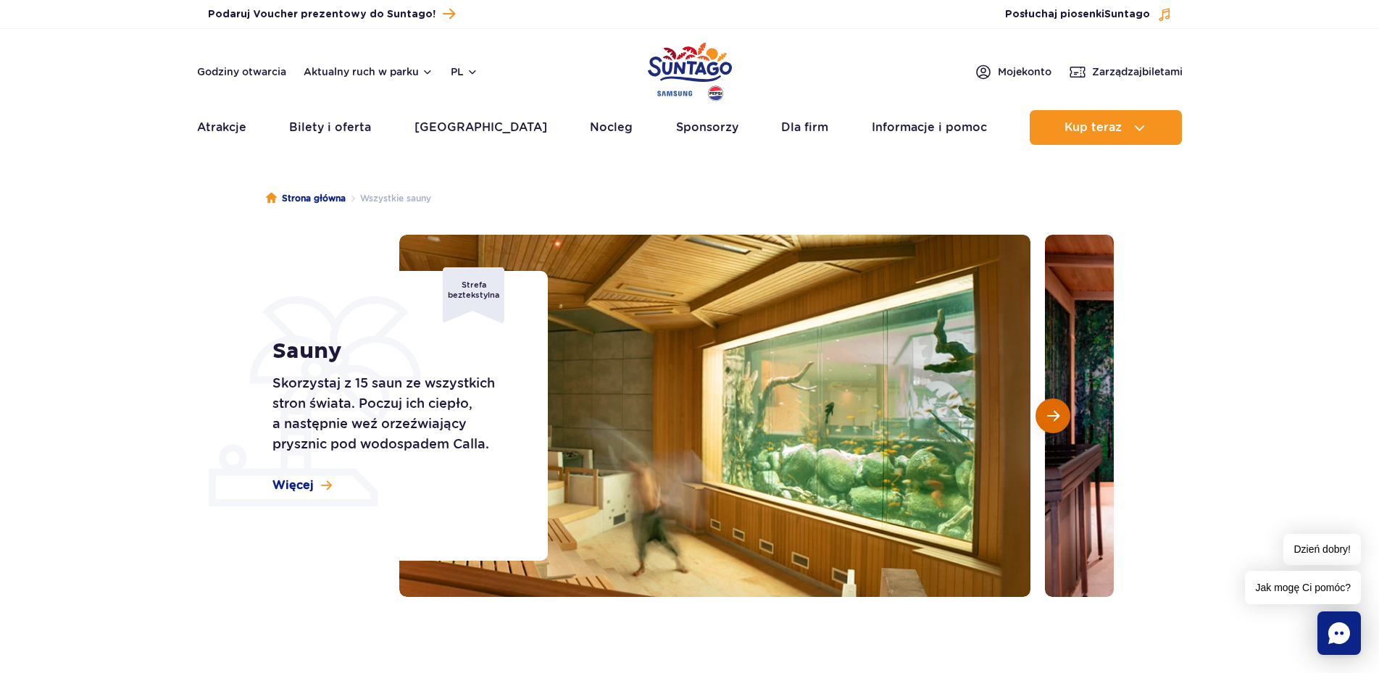
click at [1057, 413] on span "Następny slajd" at bounding box center [1053, 415] width 12 height 13
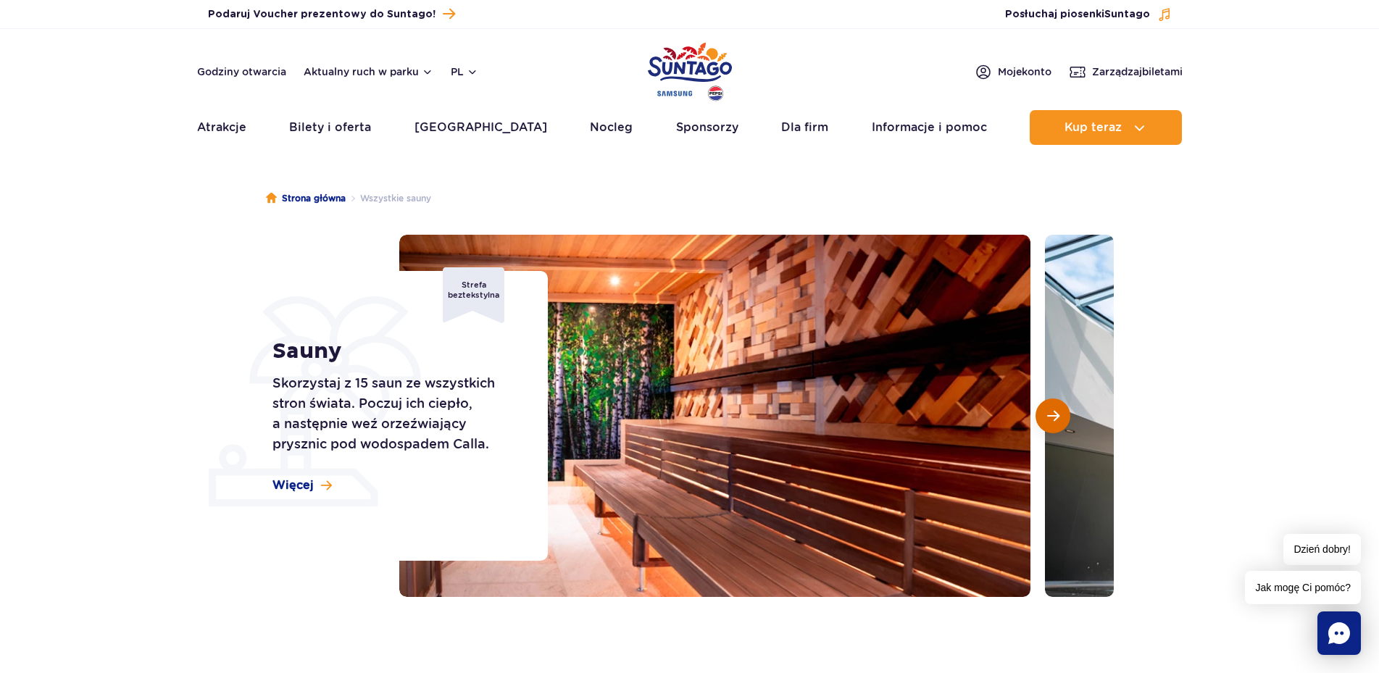
click at [1057, 413] on span "Następny slajd" at bounding box center [1053, 415] width 12 height 13
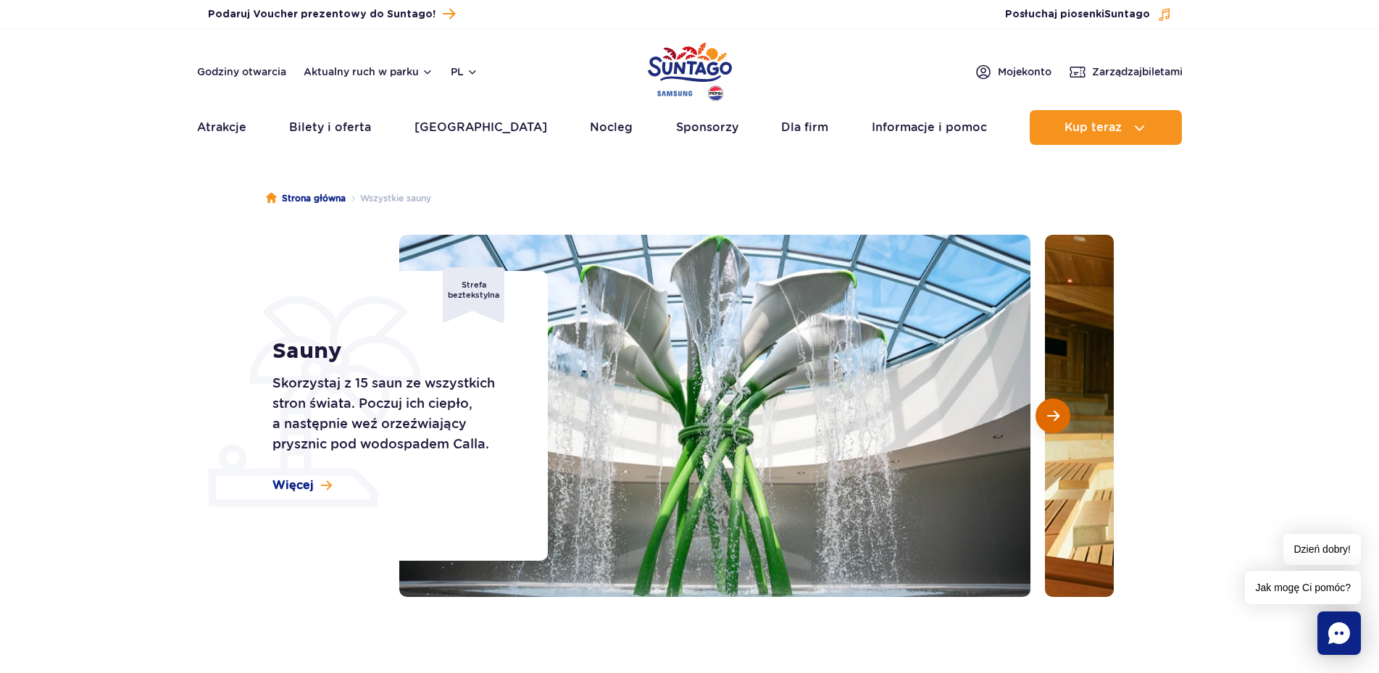
click at [1057, 413] on span "Następny slajd" at bounding box center [1053, 415] width 12 height 13
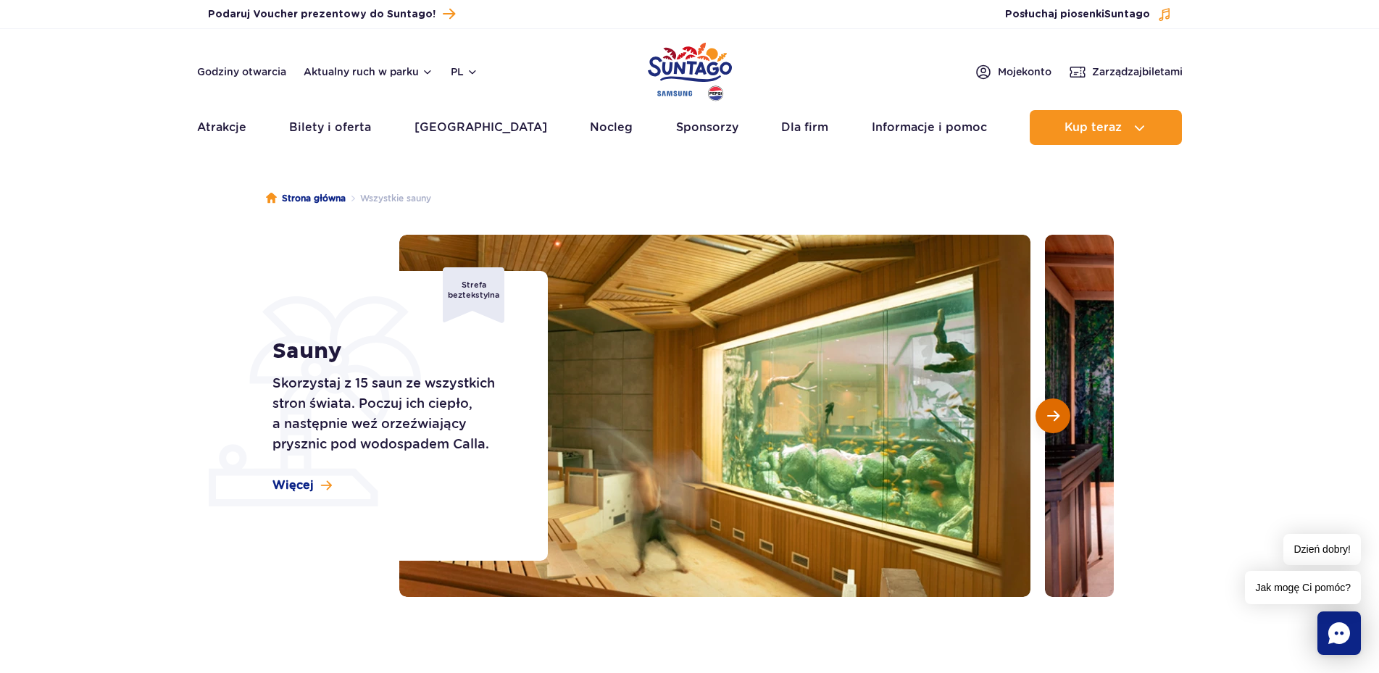
click at [1059, 413] on span "Następny slajd" at bounding box center [1053, 415] width 12 height 13
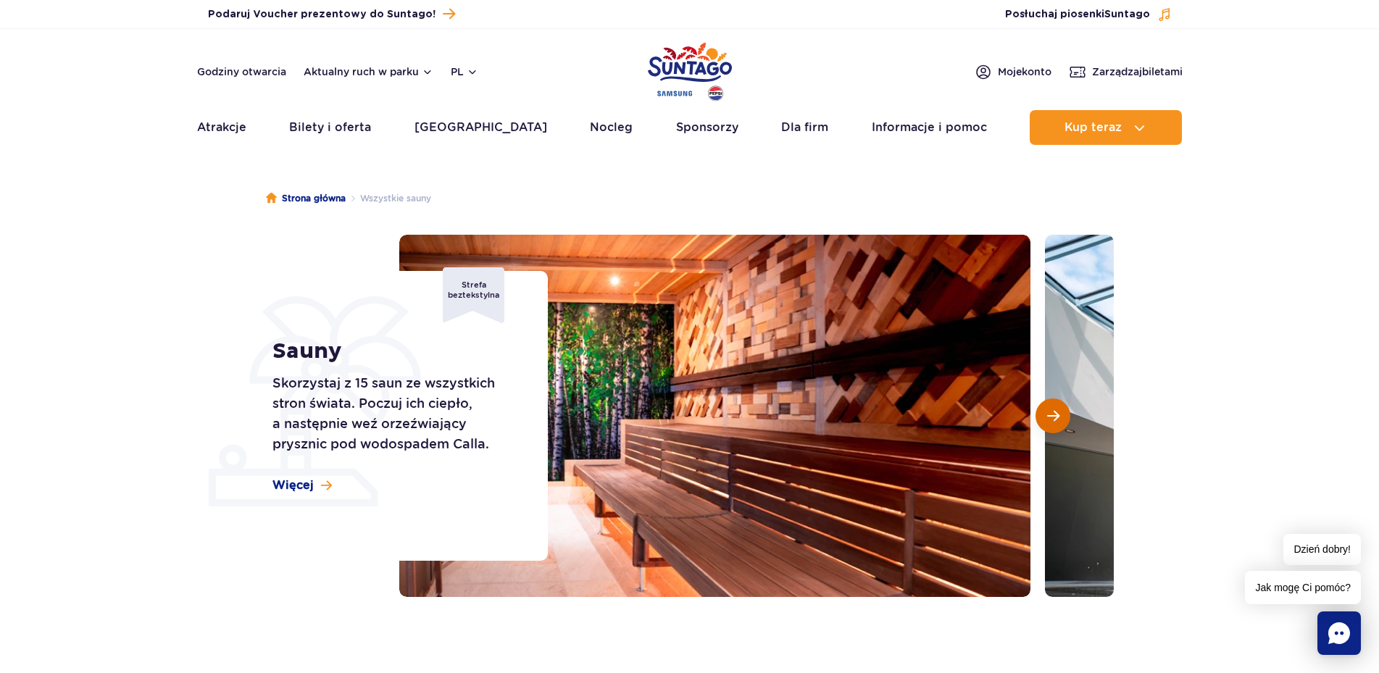
click at [1060, 413] on button "Następny slajd" at bounding box center [1053, 416] width 35 height 35
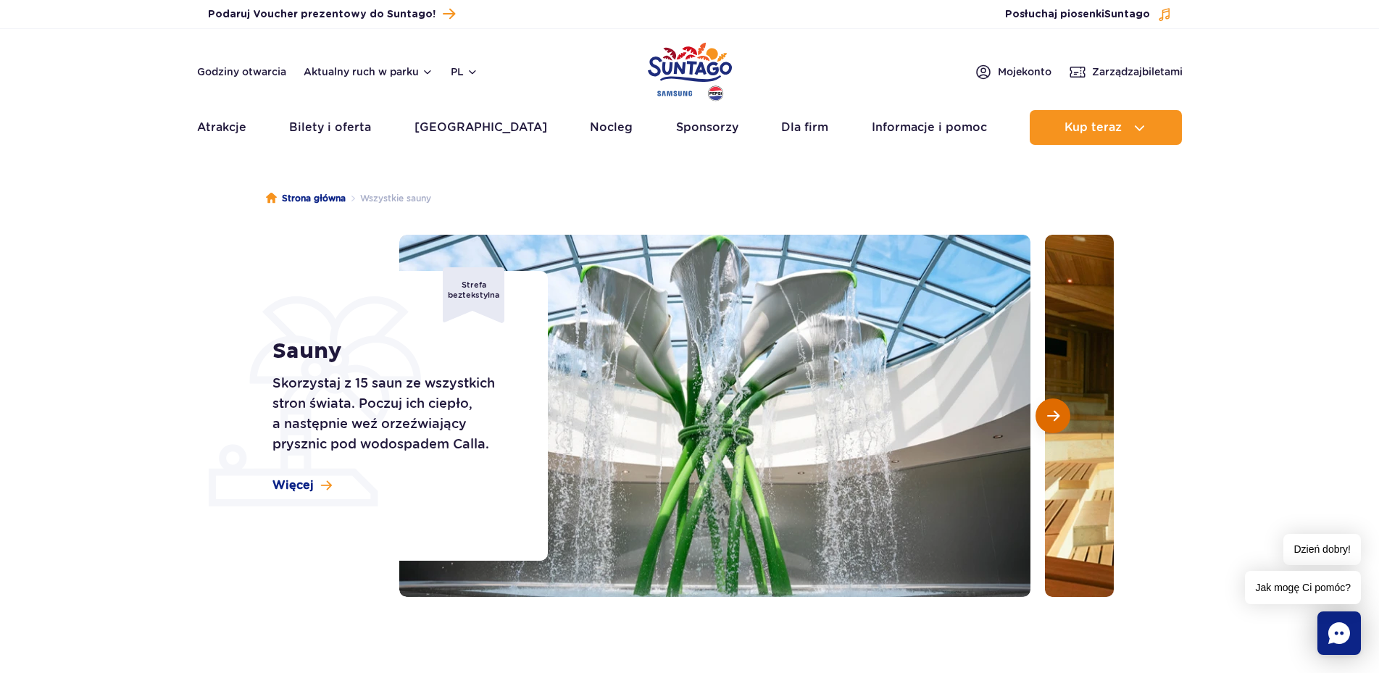
click at [1061, 413] on button "Następny slajd" at bounding box center [1053, 416] width 35 height 35
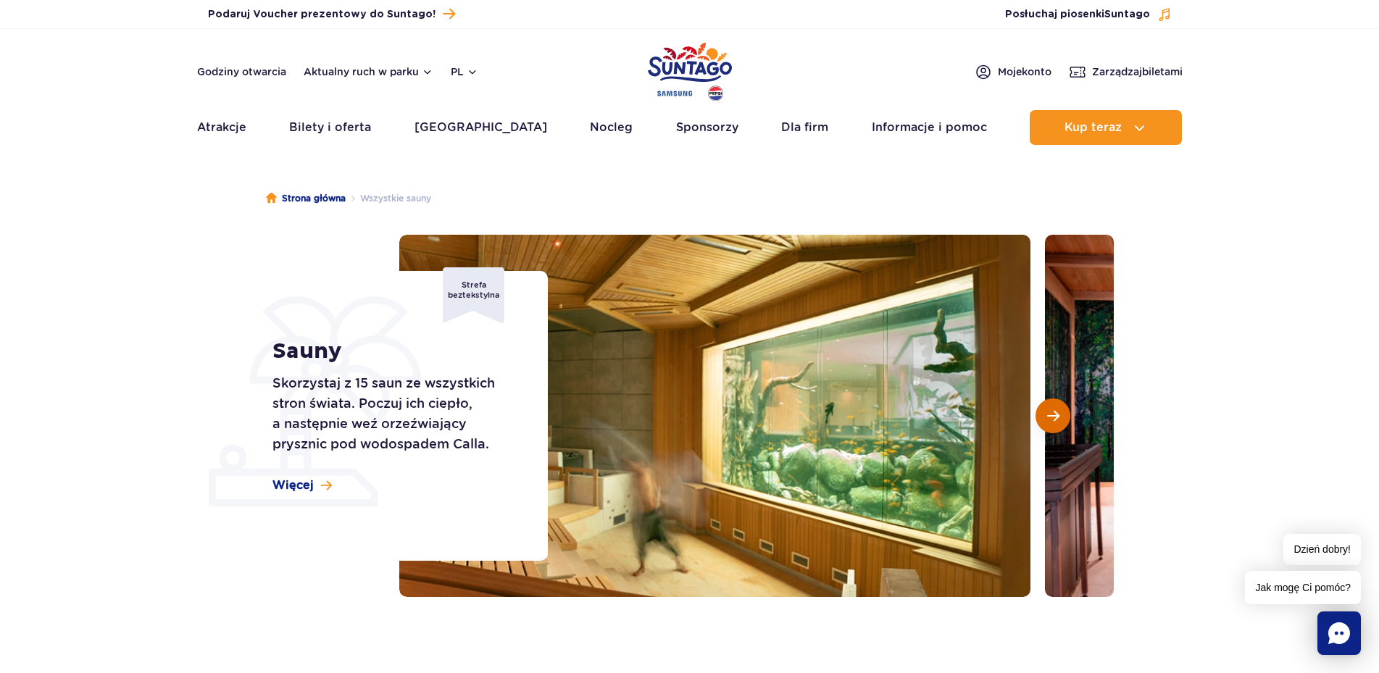
click at [1061, 413] on button "Następny slajd" at bounding box center [1053, 416] width 35 height 35
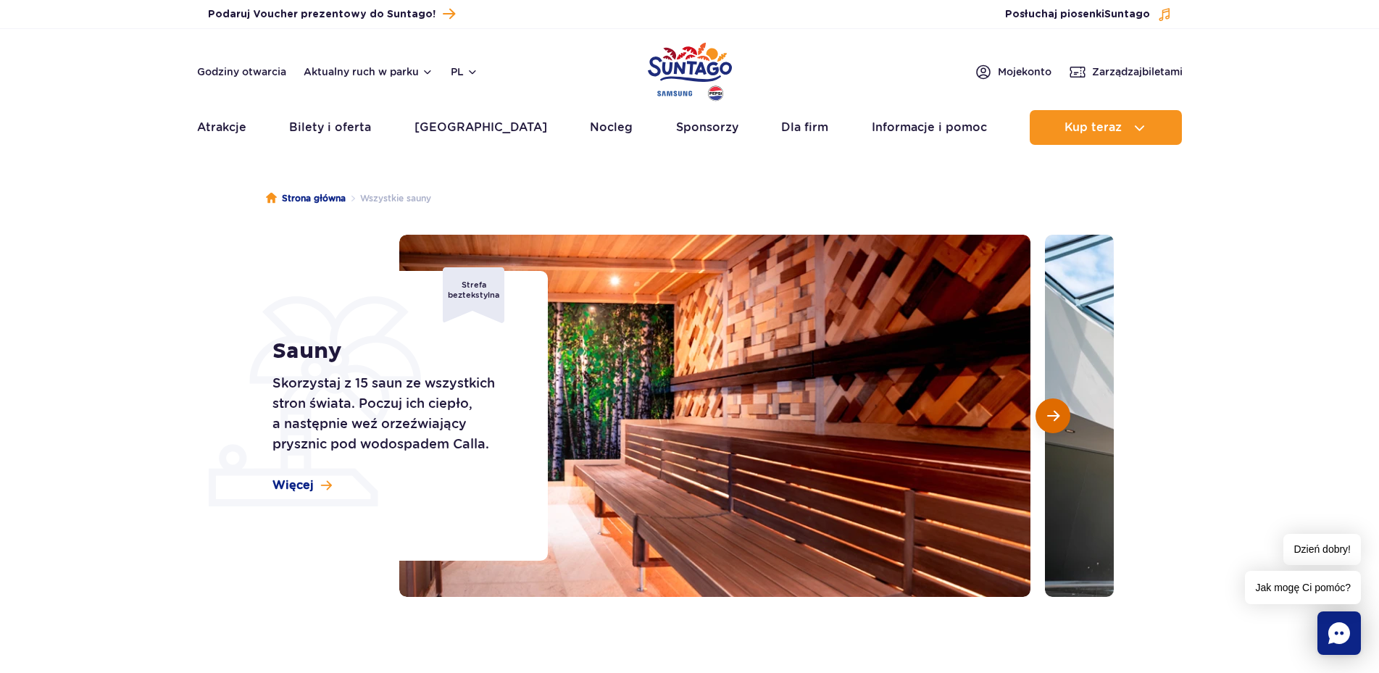
click at [1061, 413] on button "Następny slajd" at bounding box center [1053, 416] width 35 height 35
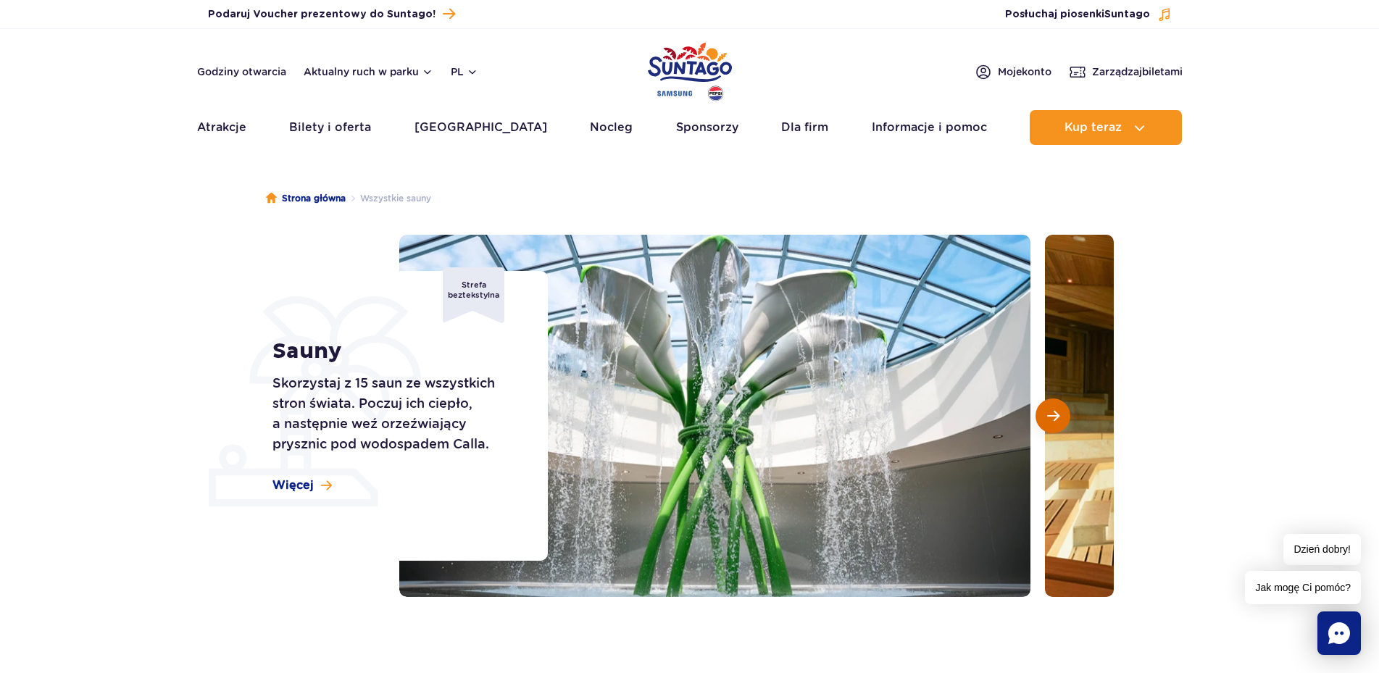
click at [1061, 413] on button "Następny slajd" at bounding box center [1053, 416] width 35 height 35
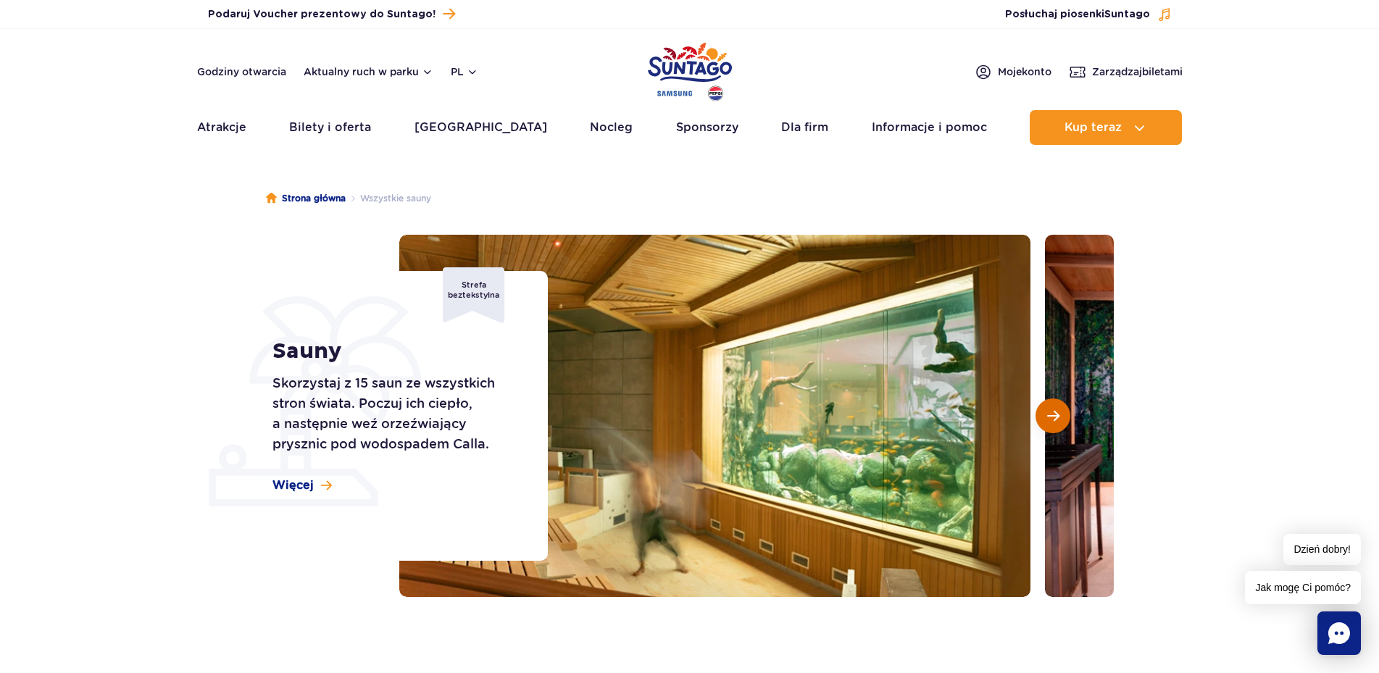
click at [1061, 413] on button "Następny slajd" at bounding box center [1053, 416] width 35 height 35
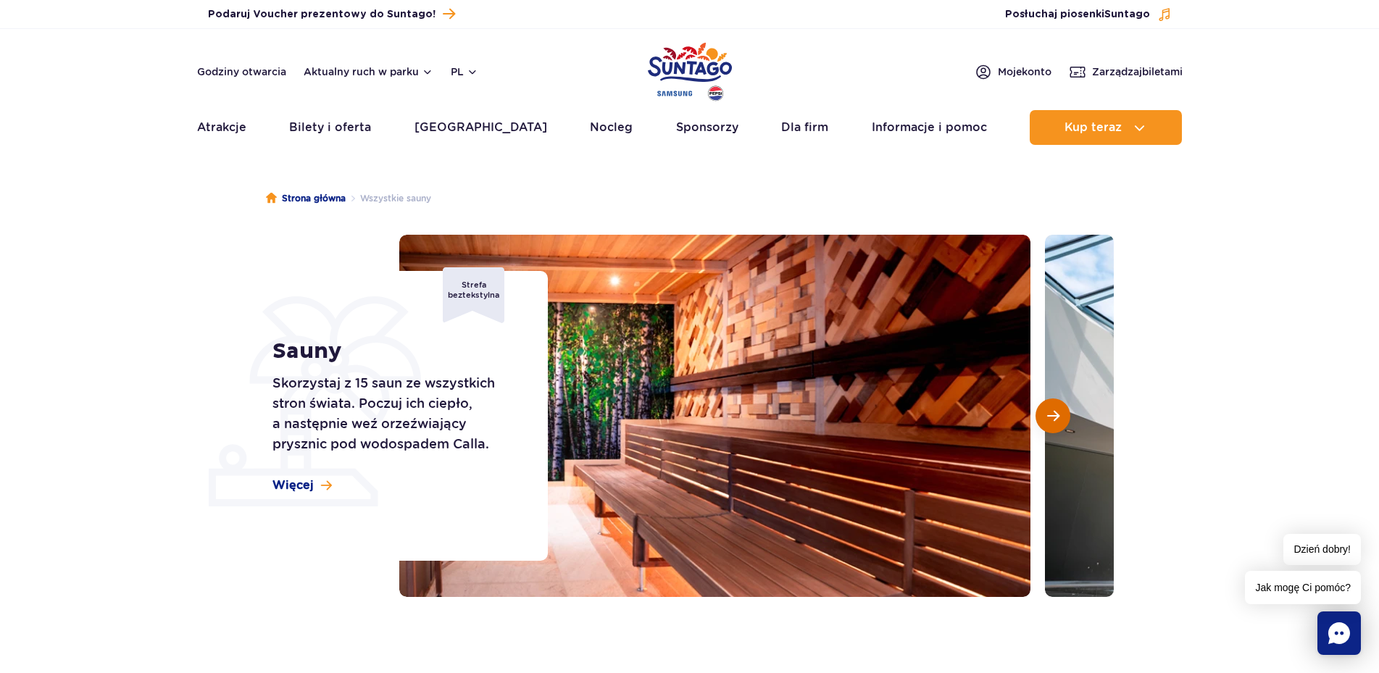
click at [1061, 413] on button "Następny slajd" at bounding box center [1053, 416] width 35 height 35
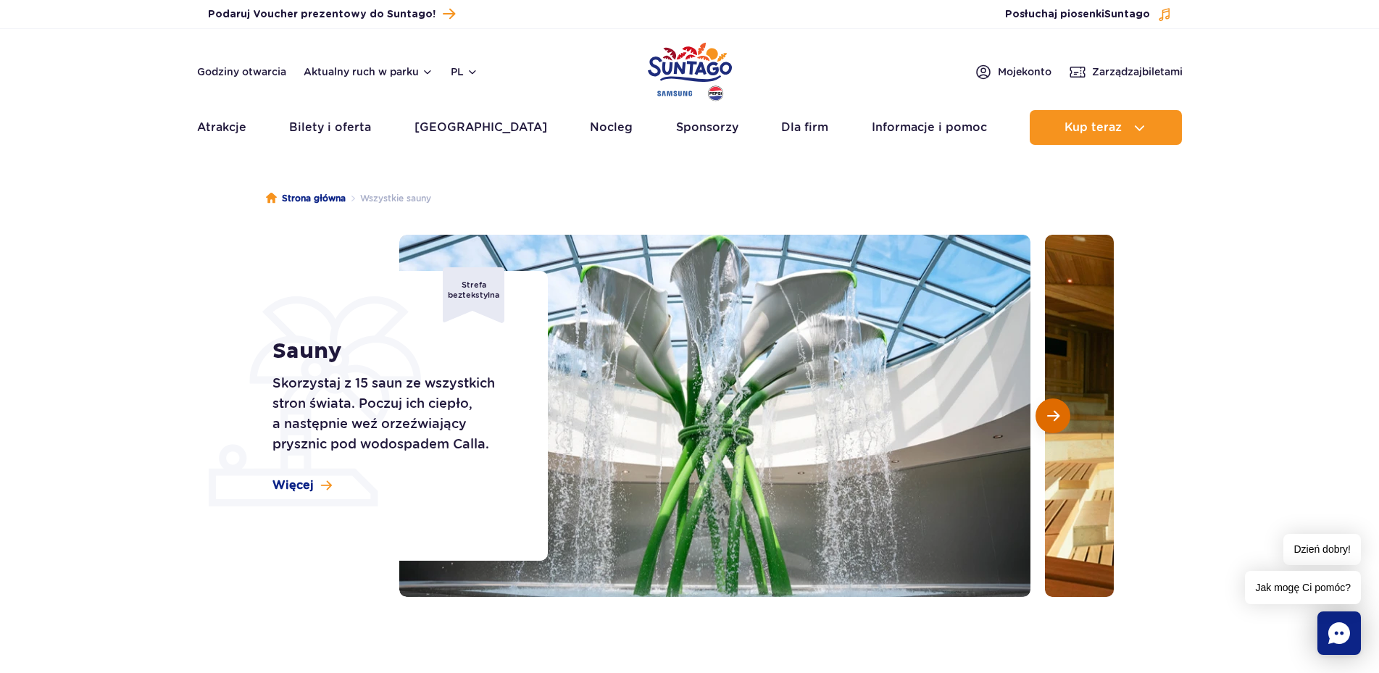
click at [1061, 413] on button "Następny slajd" at bounding box center [1053, 416] width 35 height 35
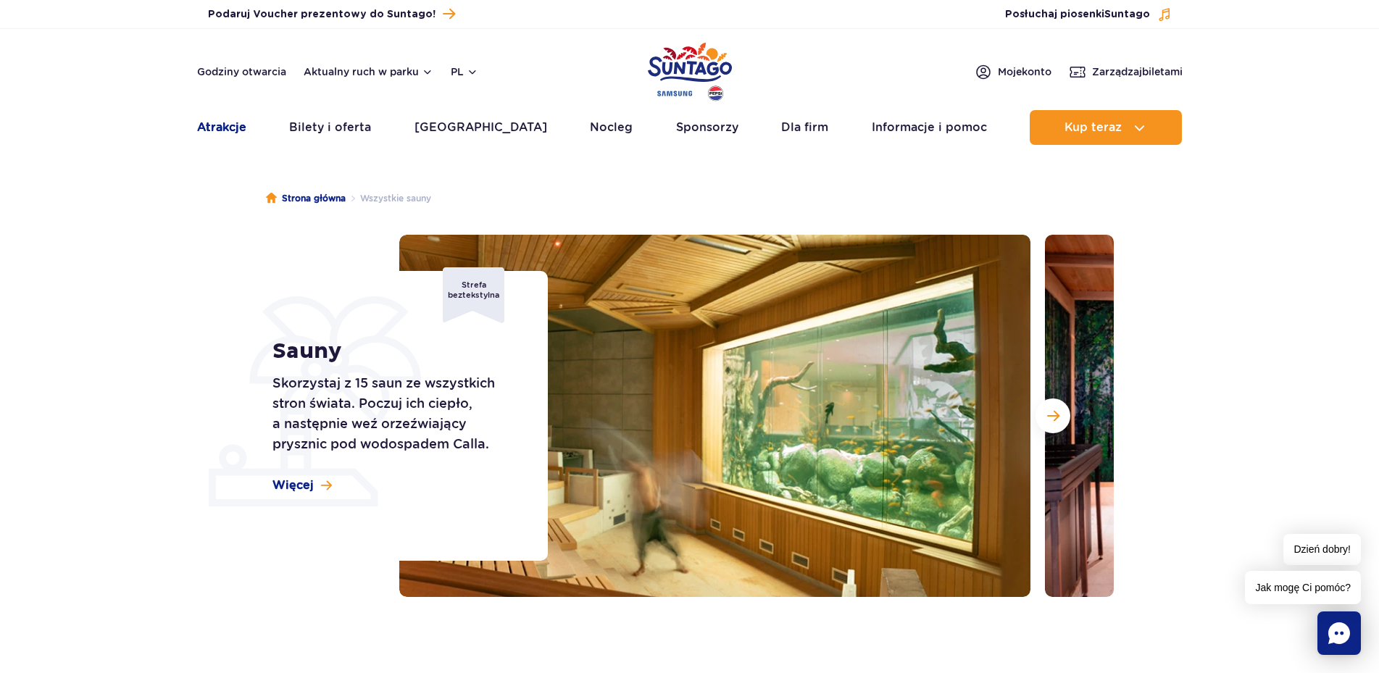
click at [220, 119] on link "Atrakcje" at bounding box center [221, 127] width 49 height 35
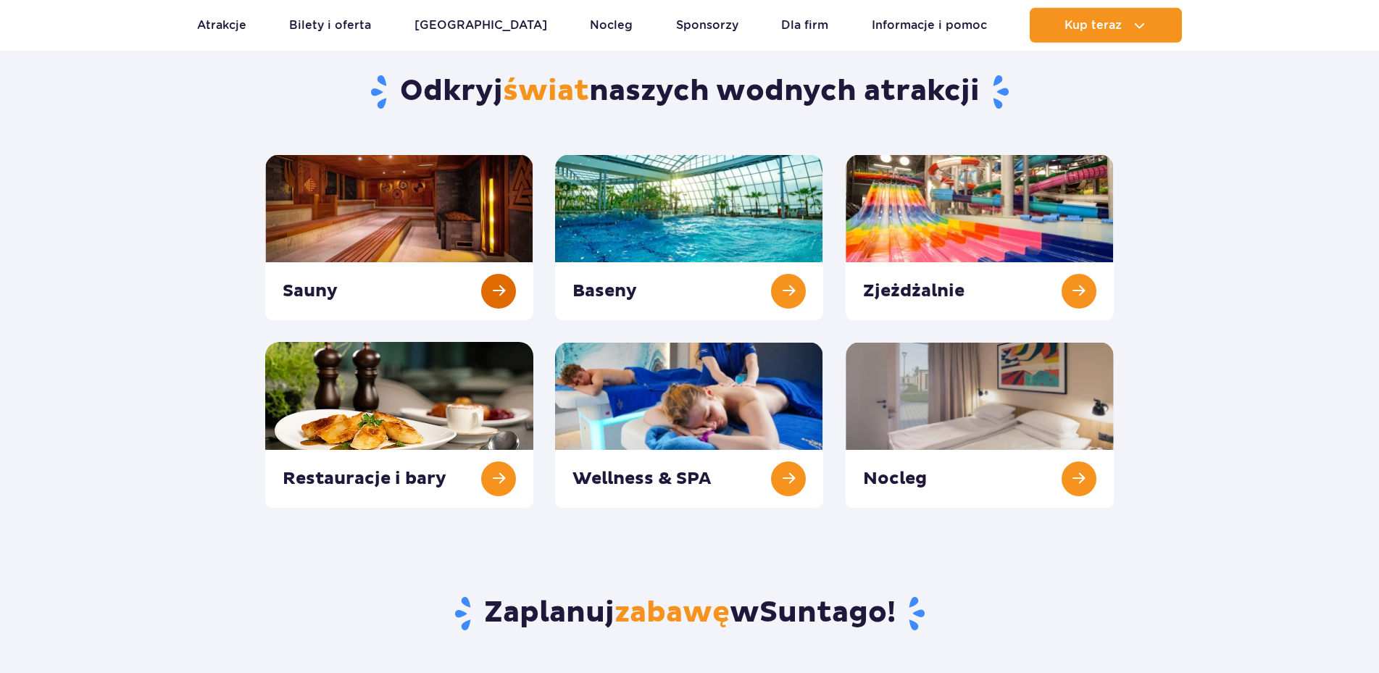
scroll to position [148, 0]
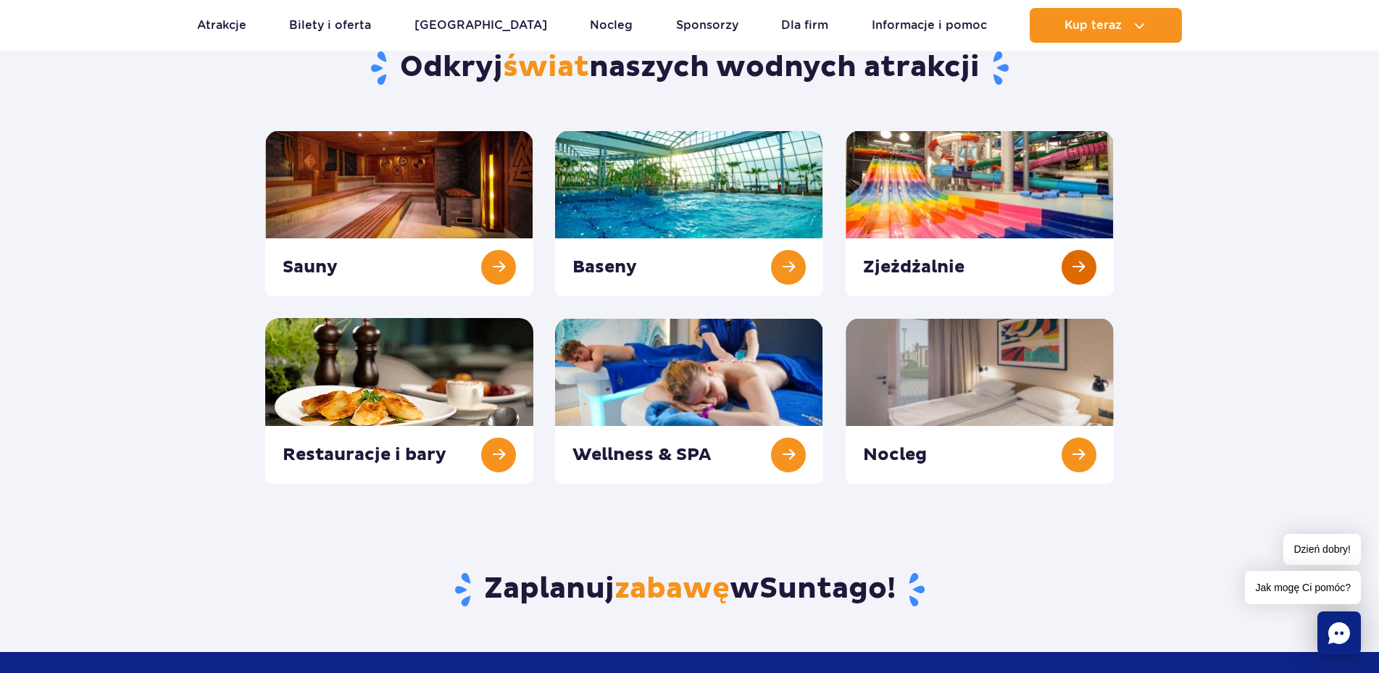
click at [1056, 185] on link at bounding box center [980, 213] width 268 height 166
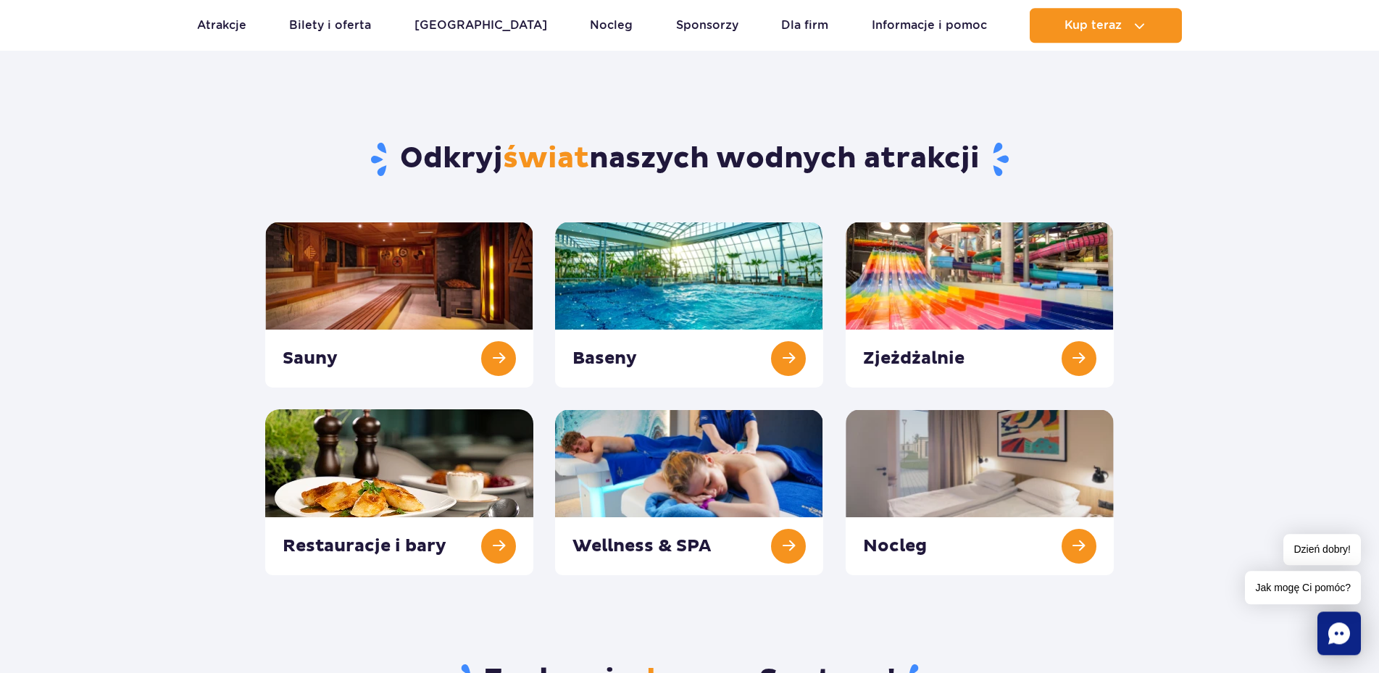
scroll to position [0, 0]
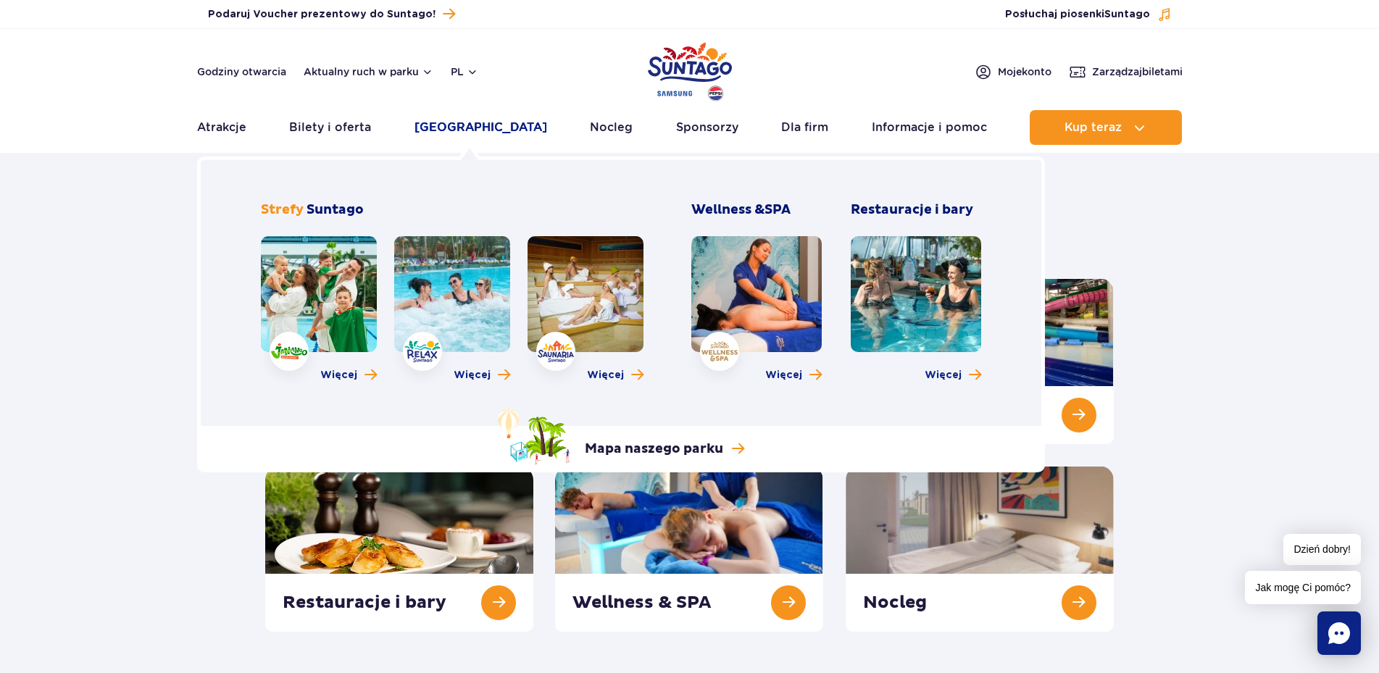
click at [475, 128] on link "[GEOGRAPHIC_DATA]" at bounding box center [480, 127] width 133 height 35
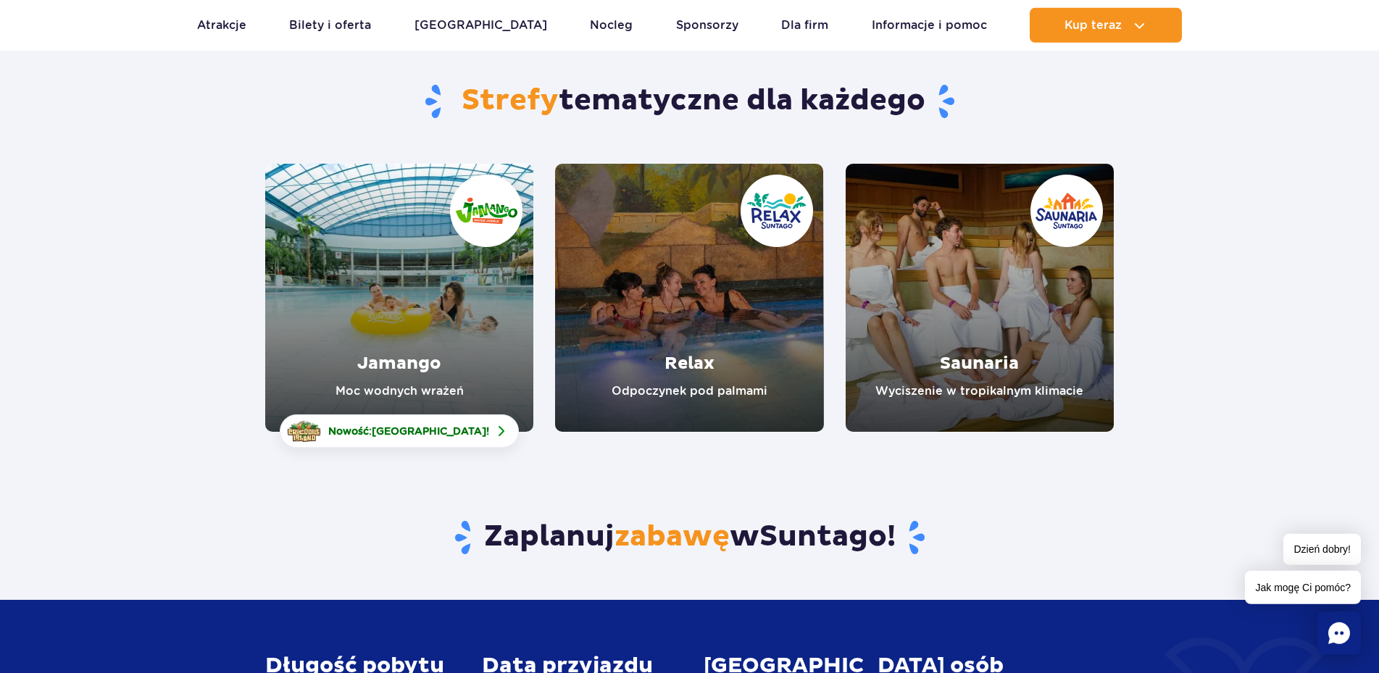
scroll to position [74, 0]
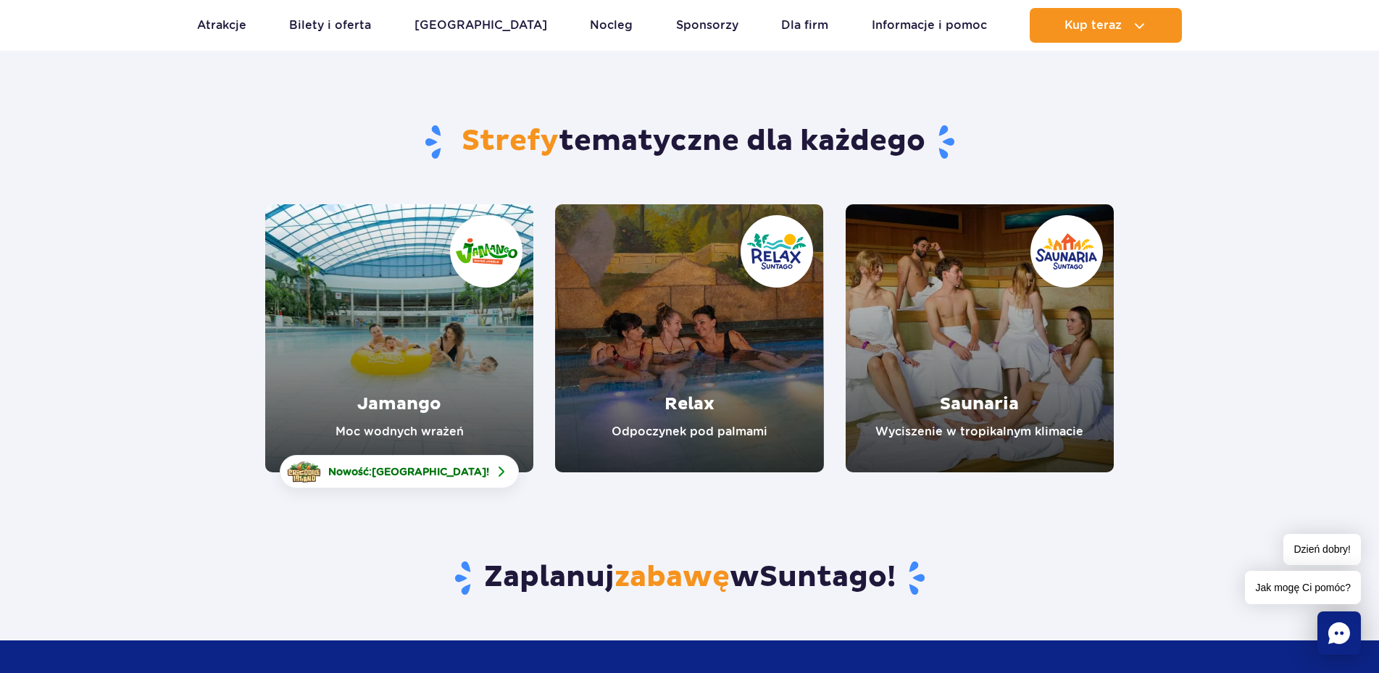
click at [475, 364] on link "Jamango" at bounding box center [399, 338] width 268 height 268
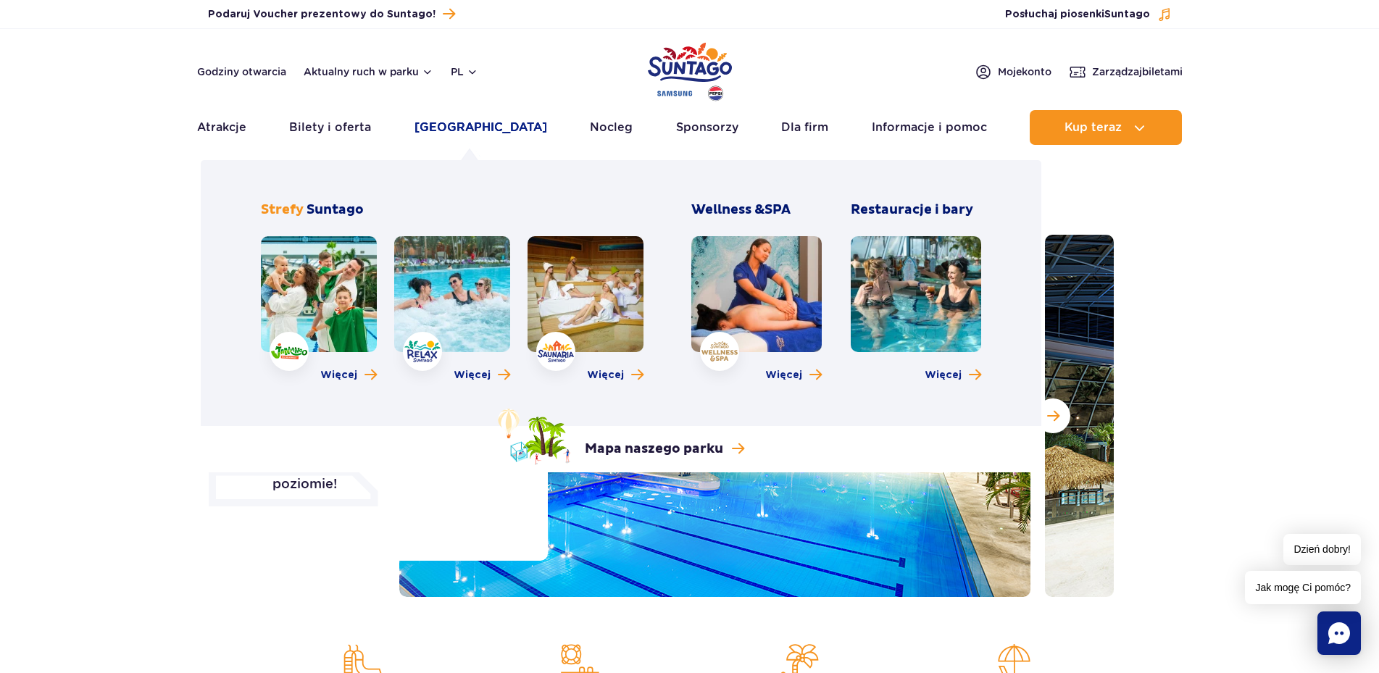
click at [487, 127] on link "[GEOGRAPHIC_DATA]" at bounding box center [480, 127] width 133 height 35
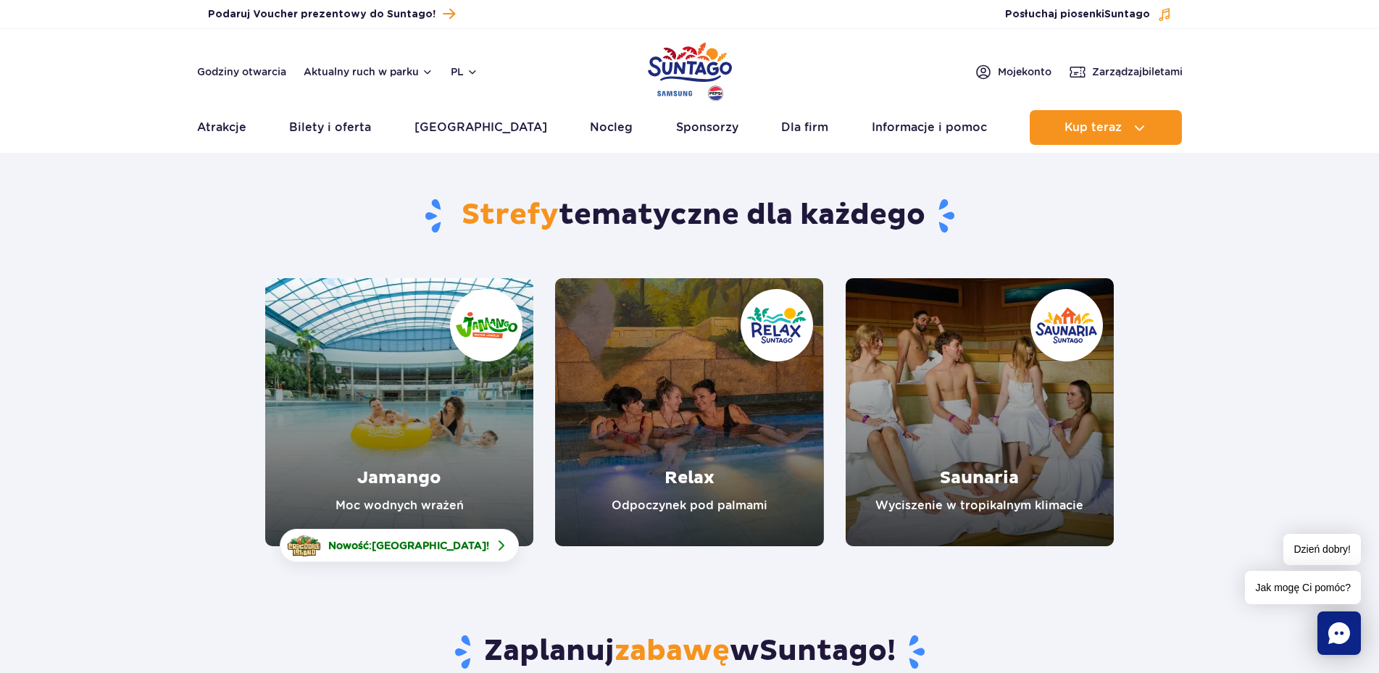
click at [422, 430] on link "Jamango" at bounding box center [399, 412] width 268 height 268
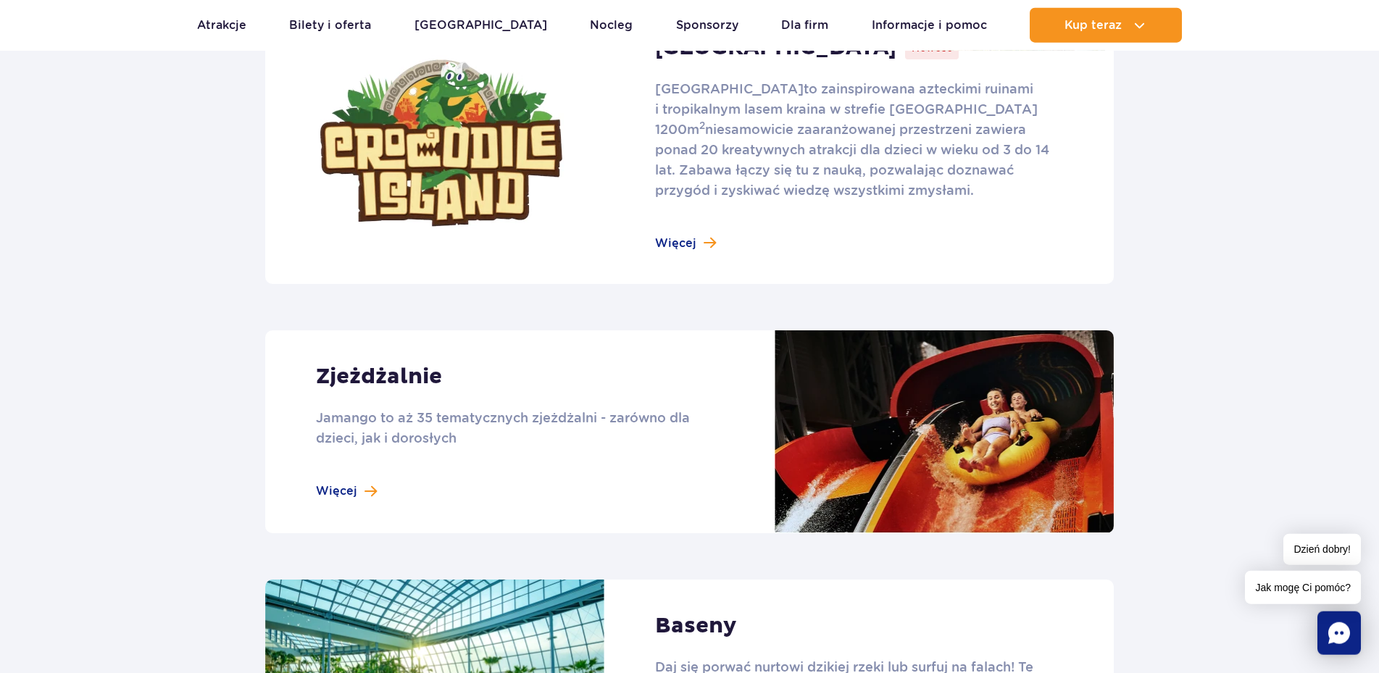
scroll to position [1035, 0]
click at [342, 486] on link at bounding box center [689, 431] width 849 height 203
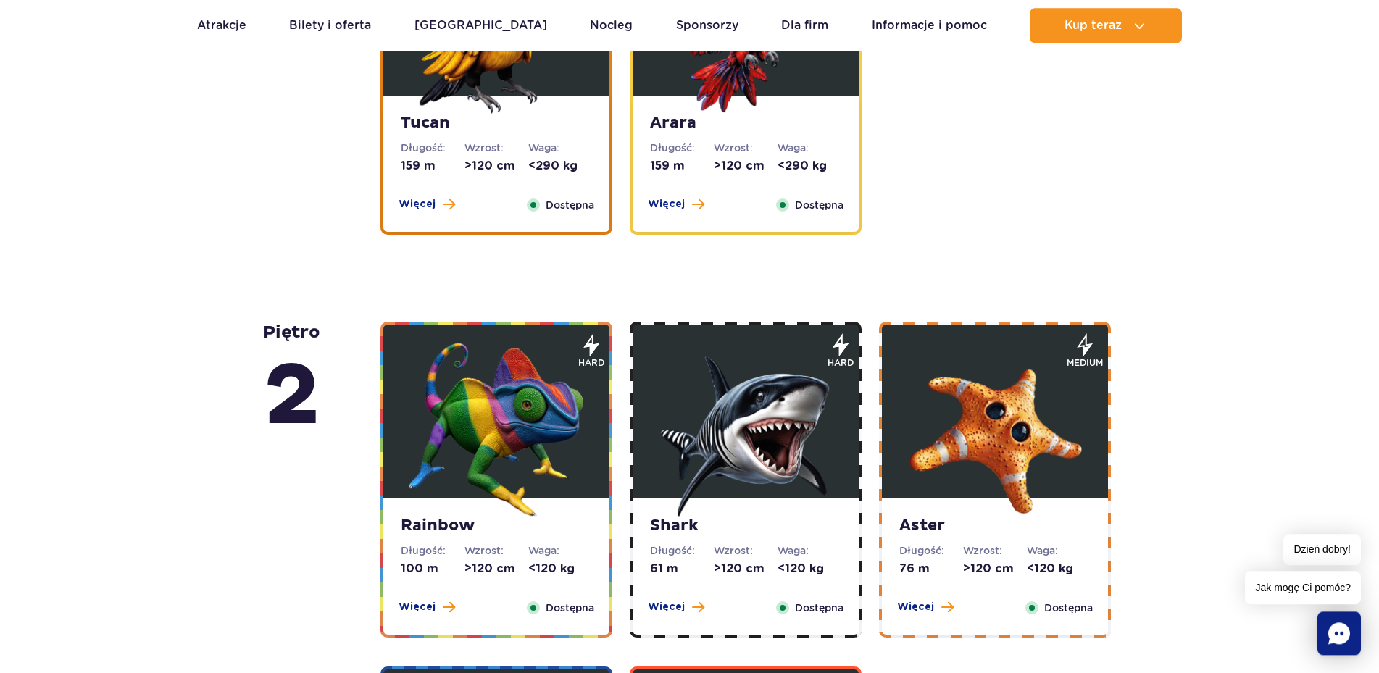
scroll to position [2217, 0]
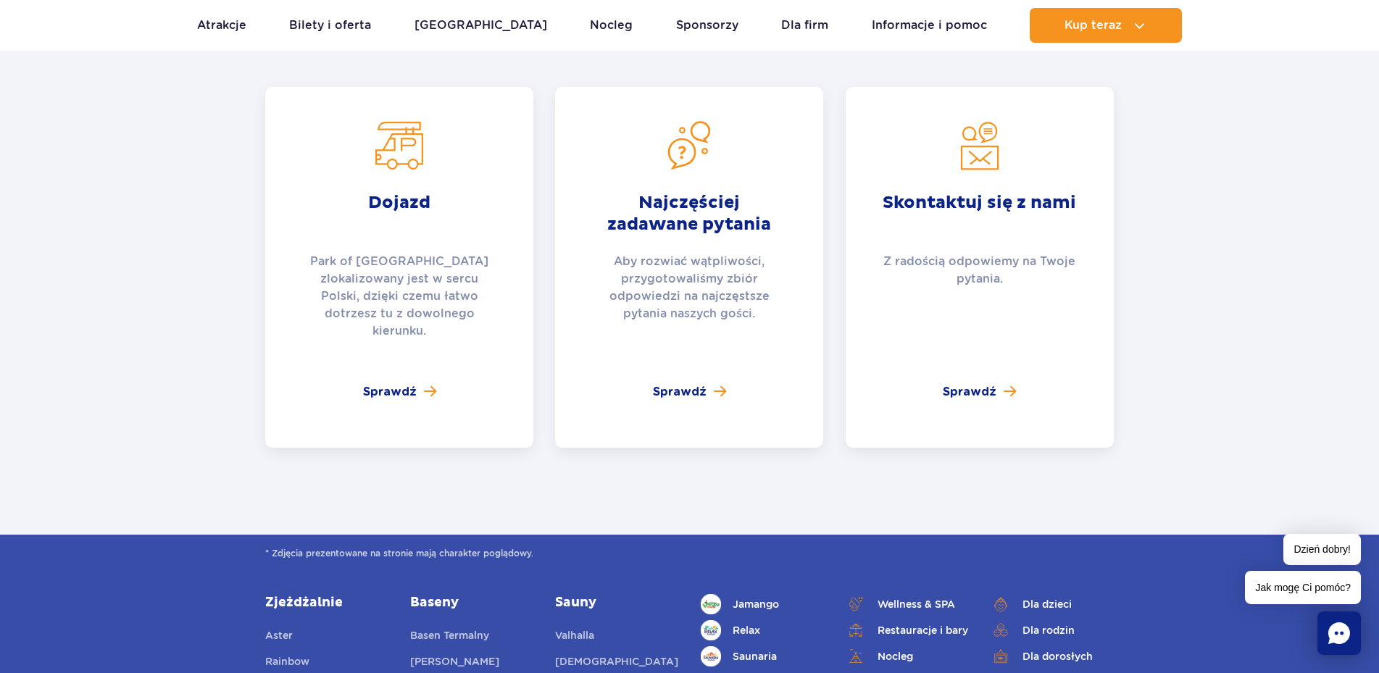
scroll to position [3400, 0]
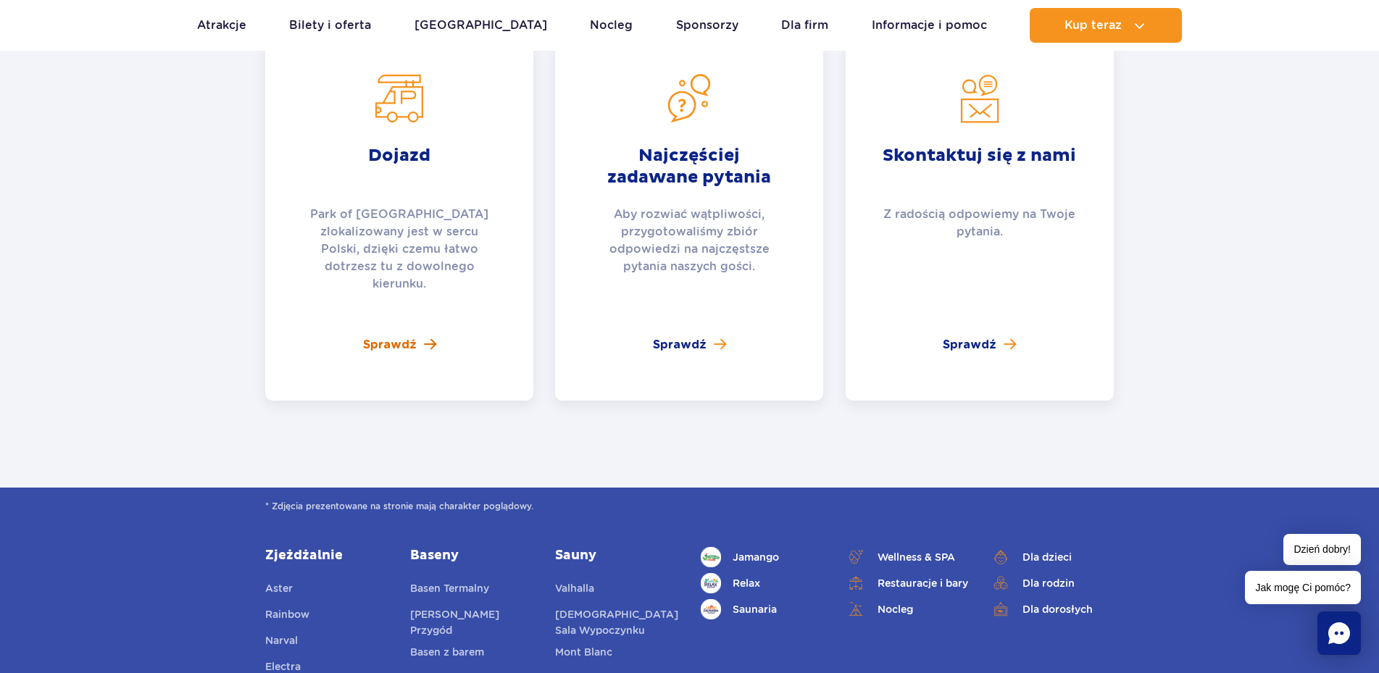
click at [401, 336] on span "Sprawdź" at bounding box center [390, 344] width 54 height 17
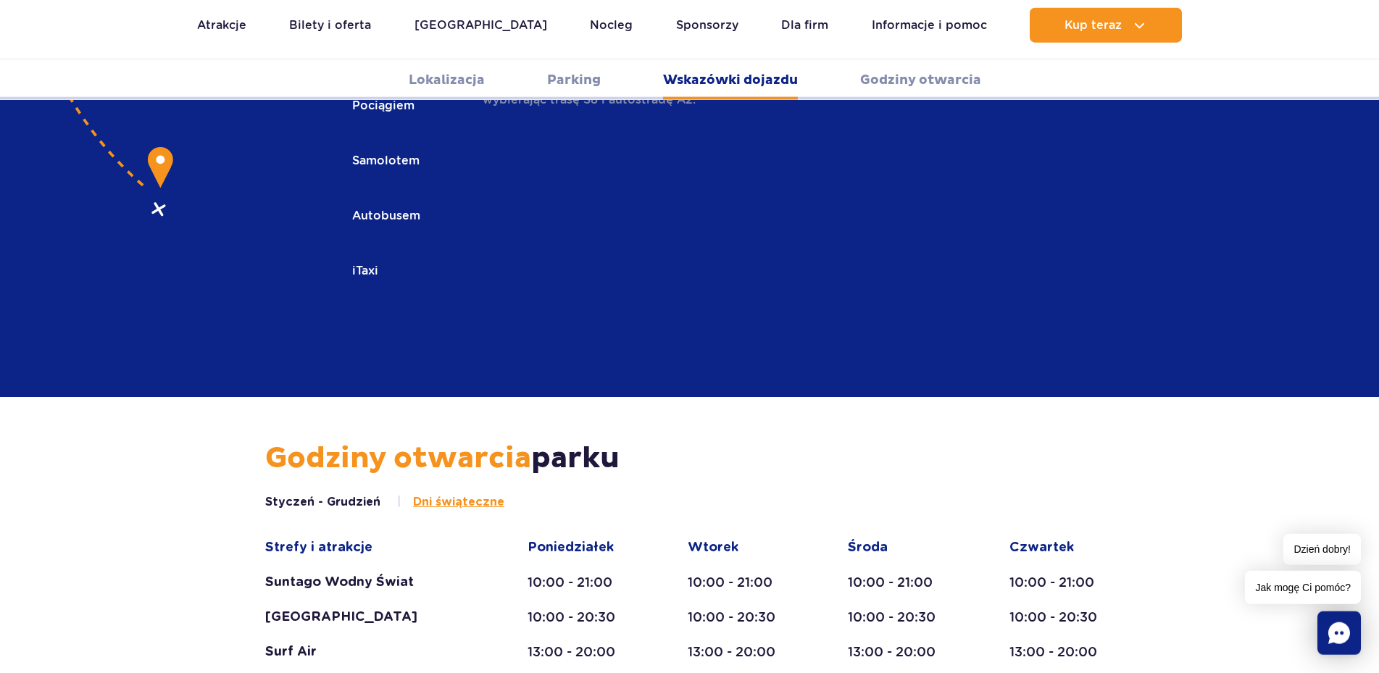
scroll to position [2372, 0]
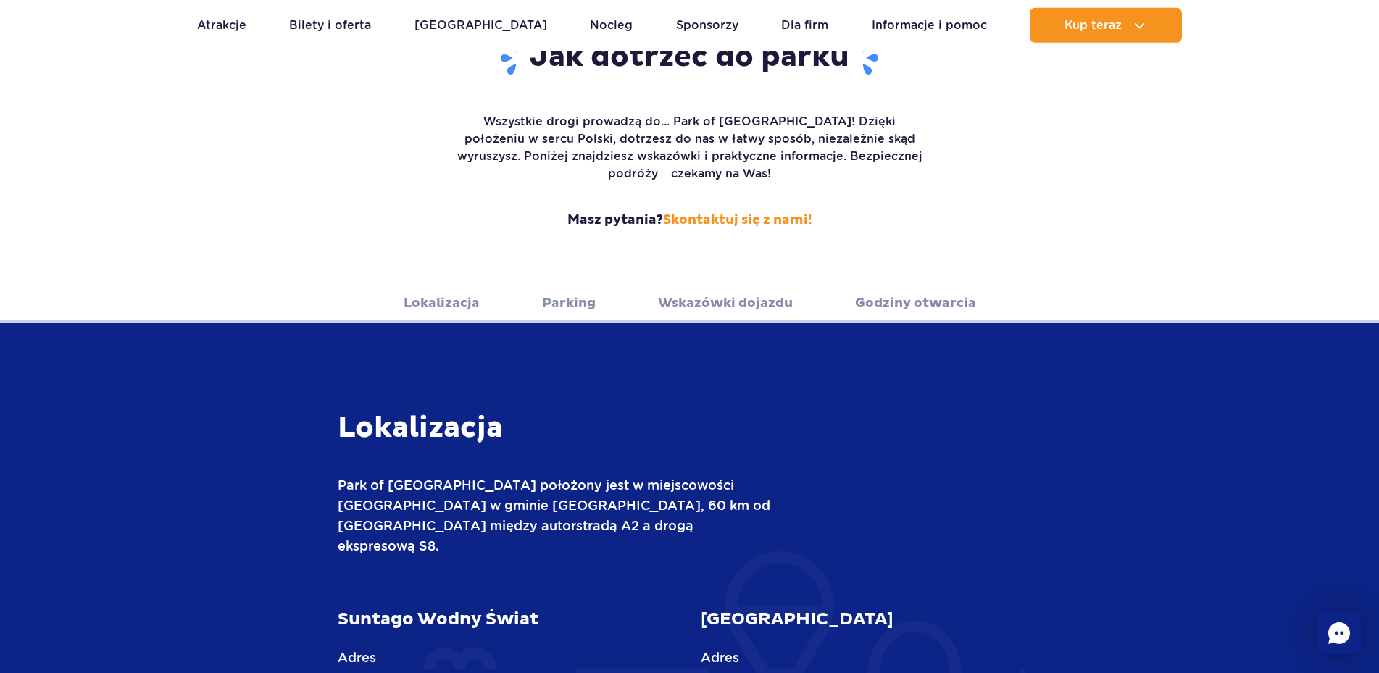
scroll to position [7, 0]
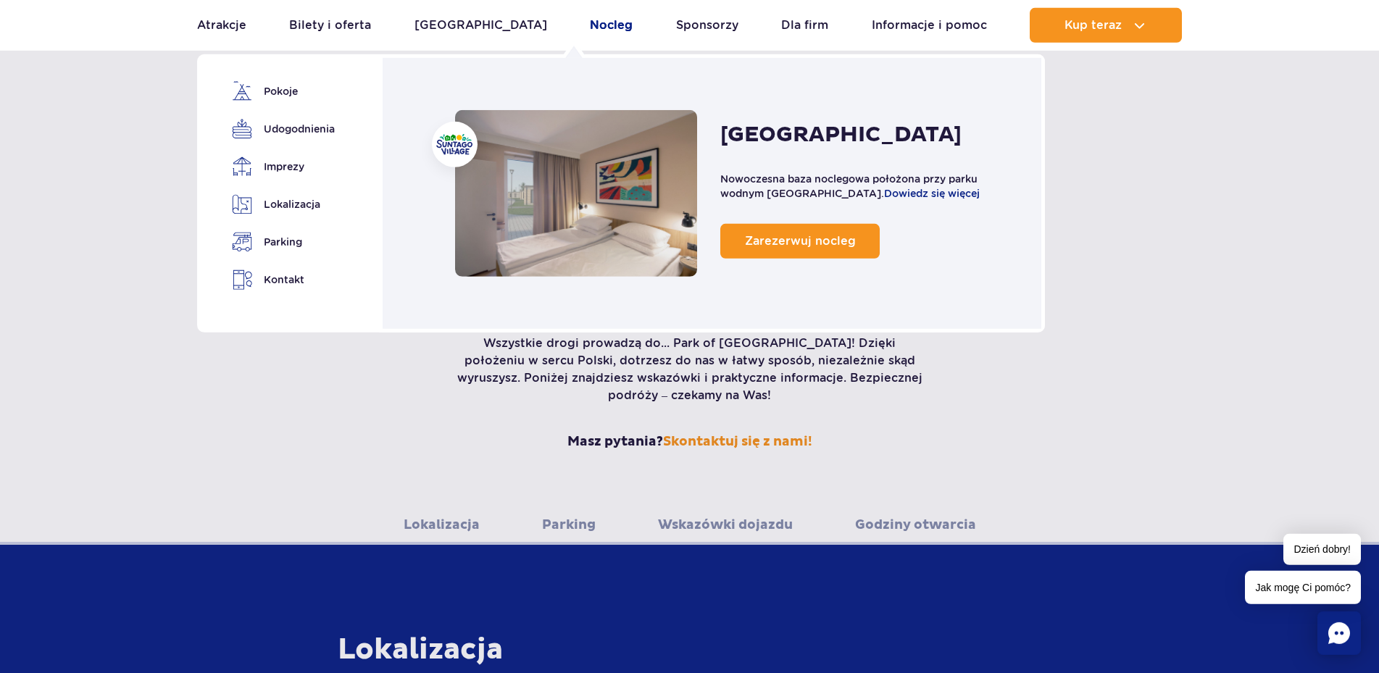
click at [590, 26] on link "Nocleg" at bounding box center [611, 25] width 43 height 35
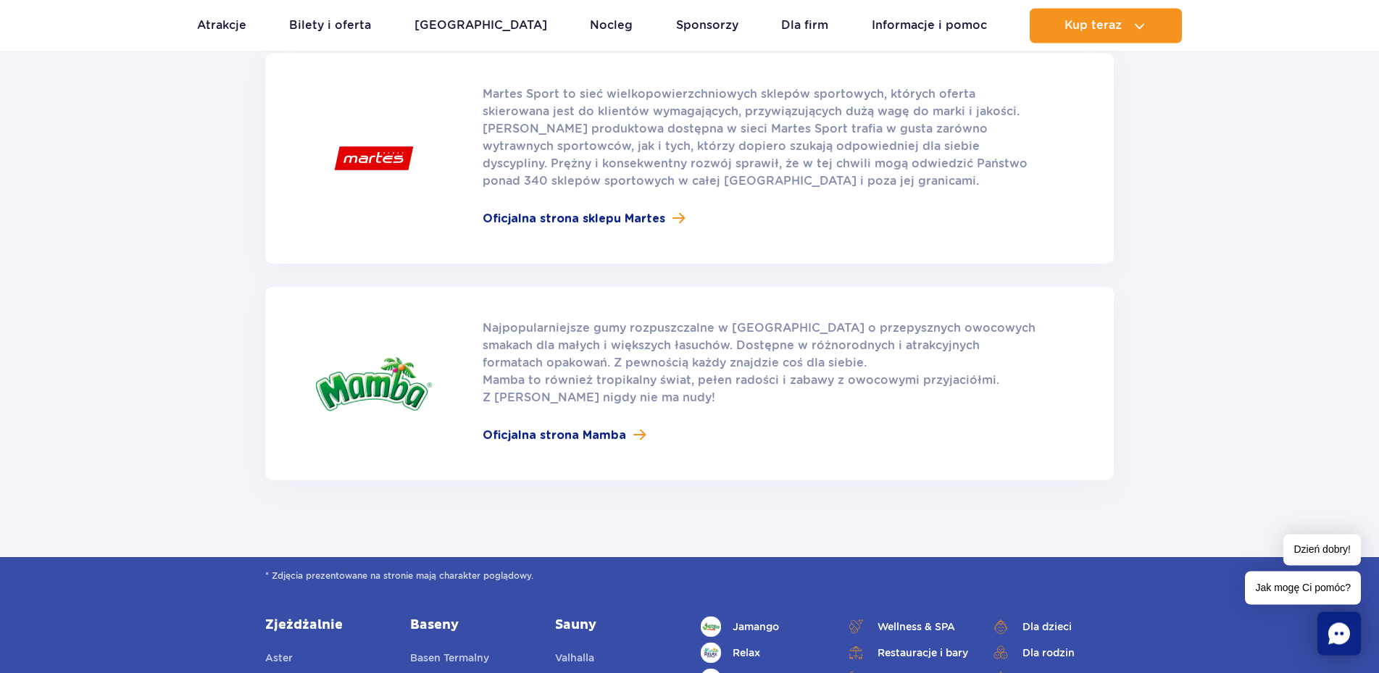
scroll to position [1774, 0]
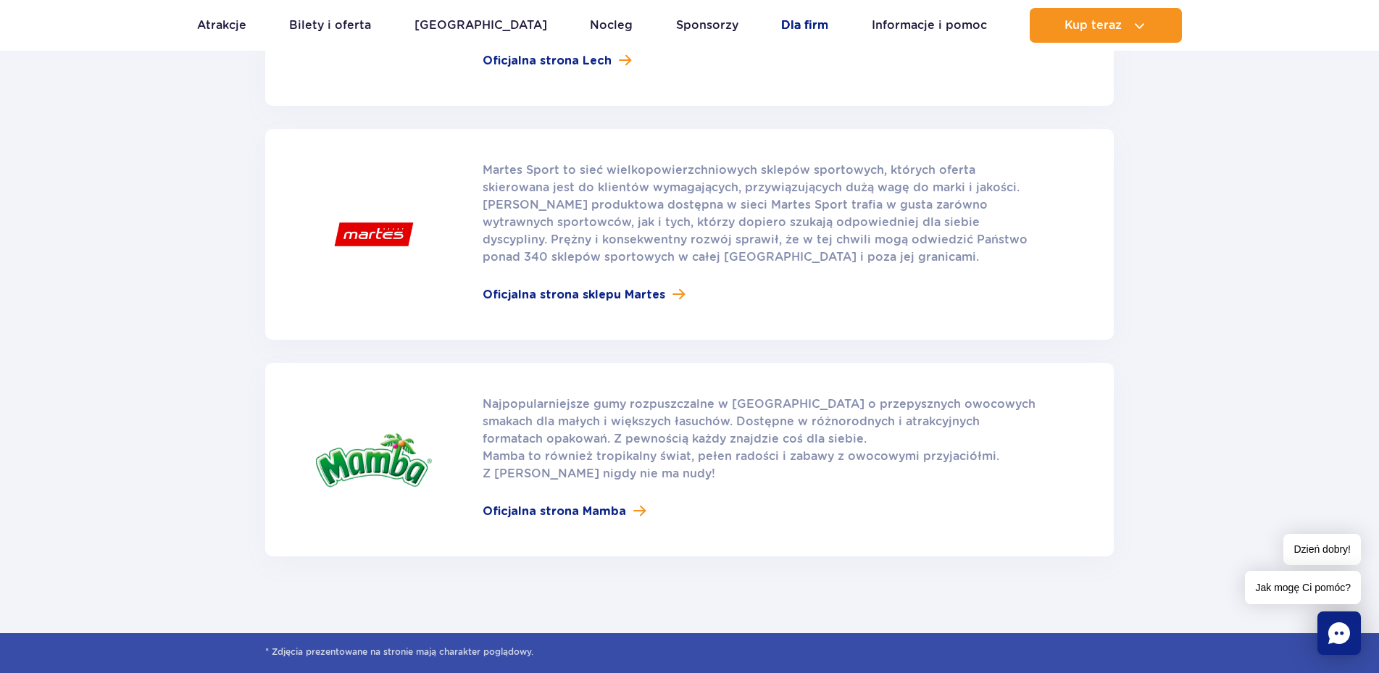
click at [793, 28] on link "Dla firm" at bounding box center [804, 25] width 47 height 35
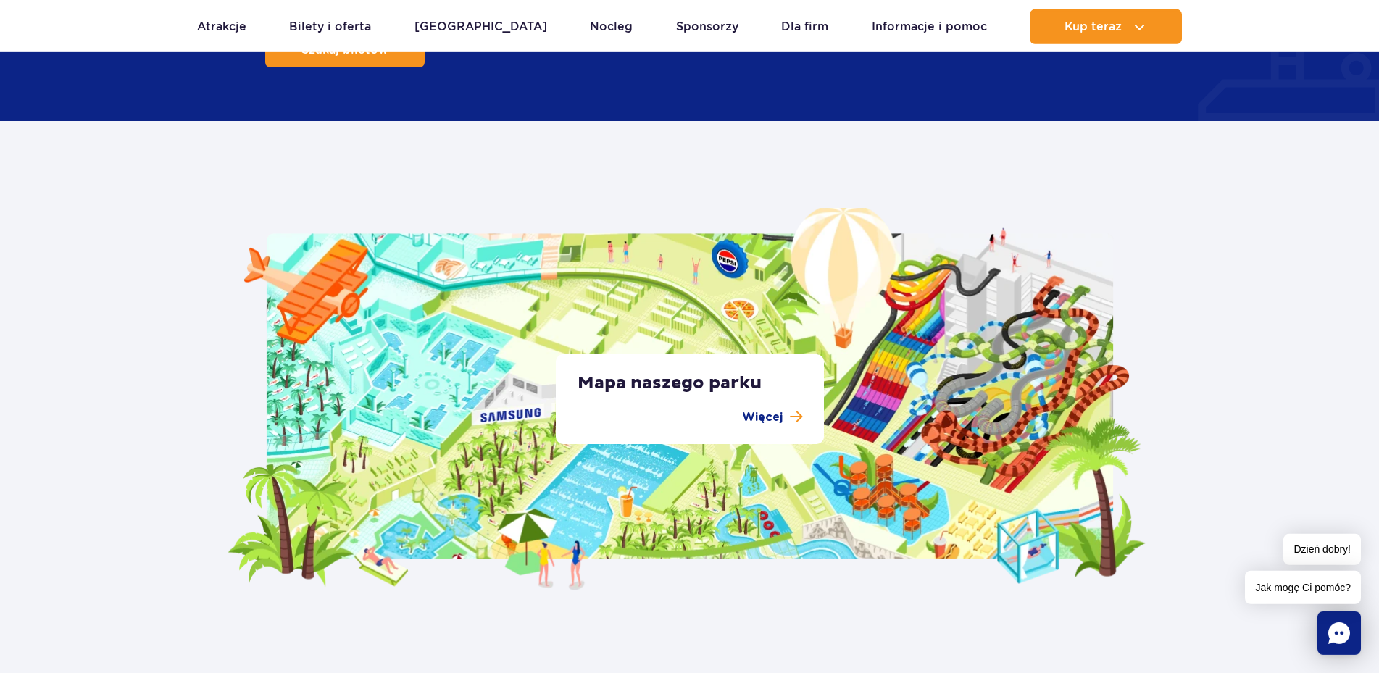
scroll to position [2530, 0]
